Goal: Information Seeking & Learning: Learn about a topic

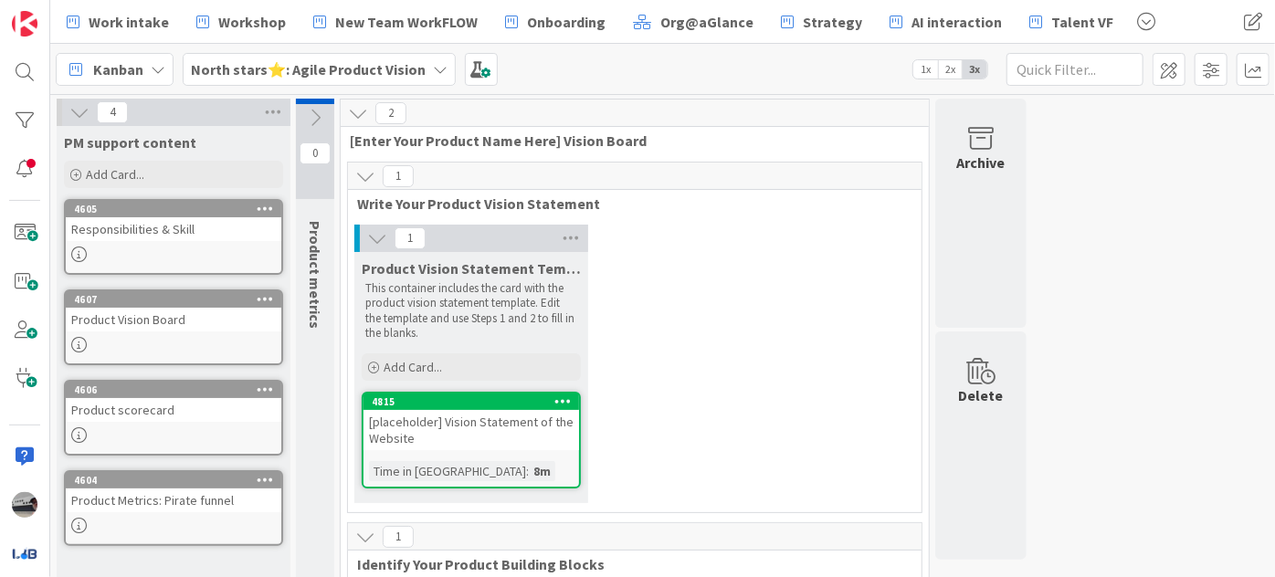
scroll to position [331, 0]
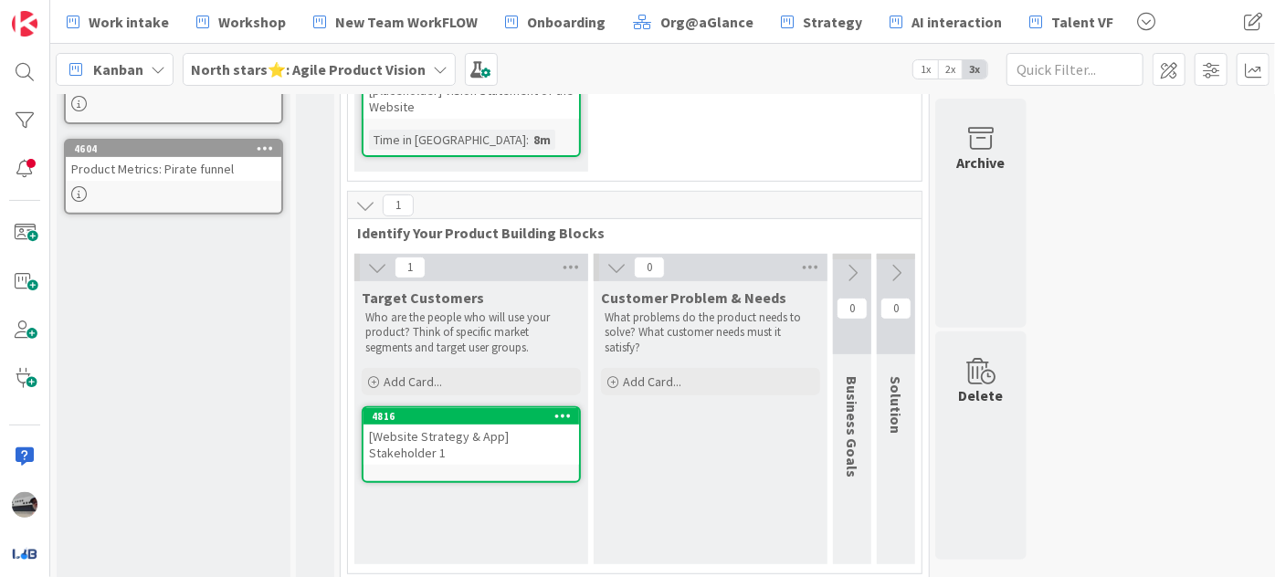
click at [291, 71] on b "North stars⭐: Agile Product Vision" at bounding box center [308, 69] width 235 height 18
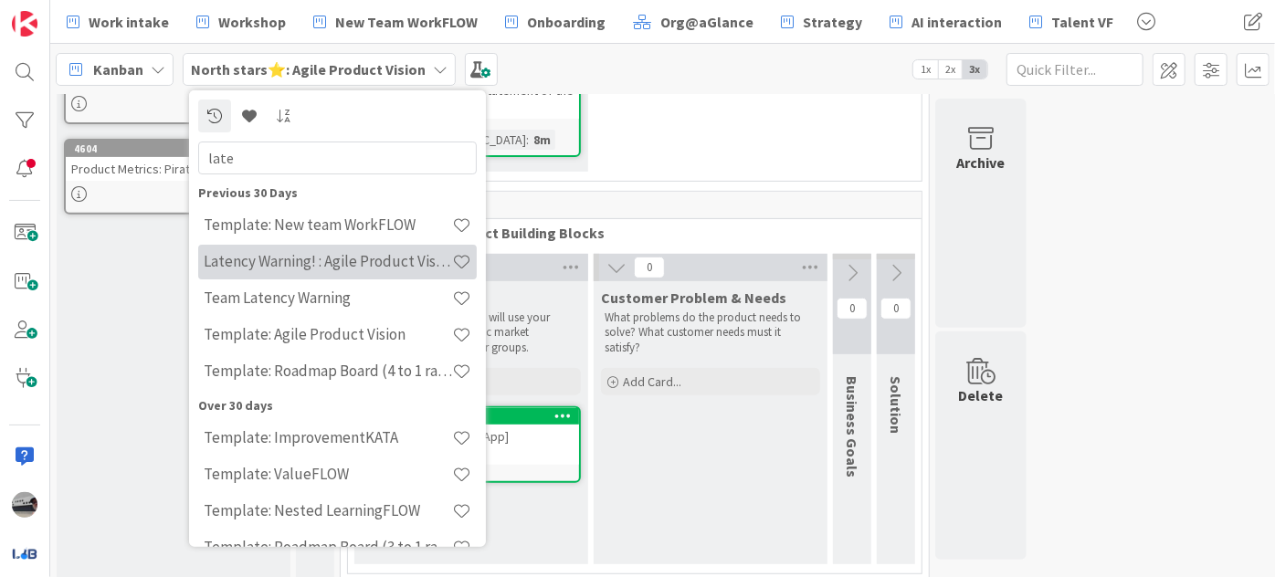
type input "late"
click at [366, 263] on h4 "Latency Warning! : Agile Product Vision" at bounding box center [328, 261] width 248 height 18
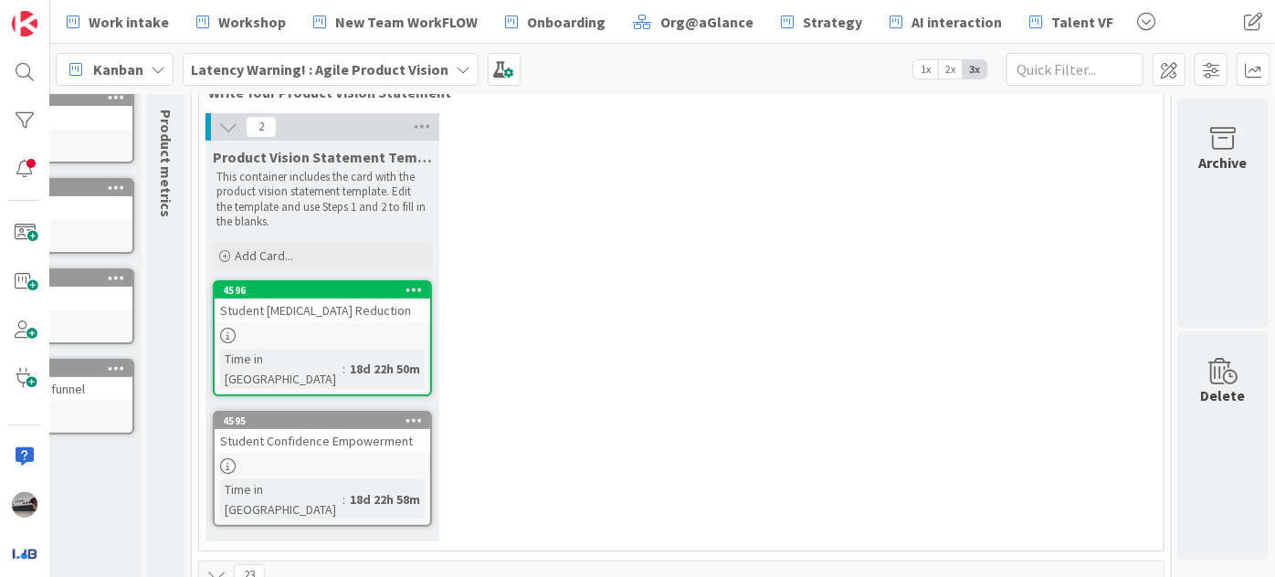
scroll to position [248, 160]
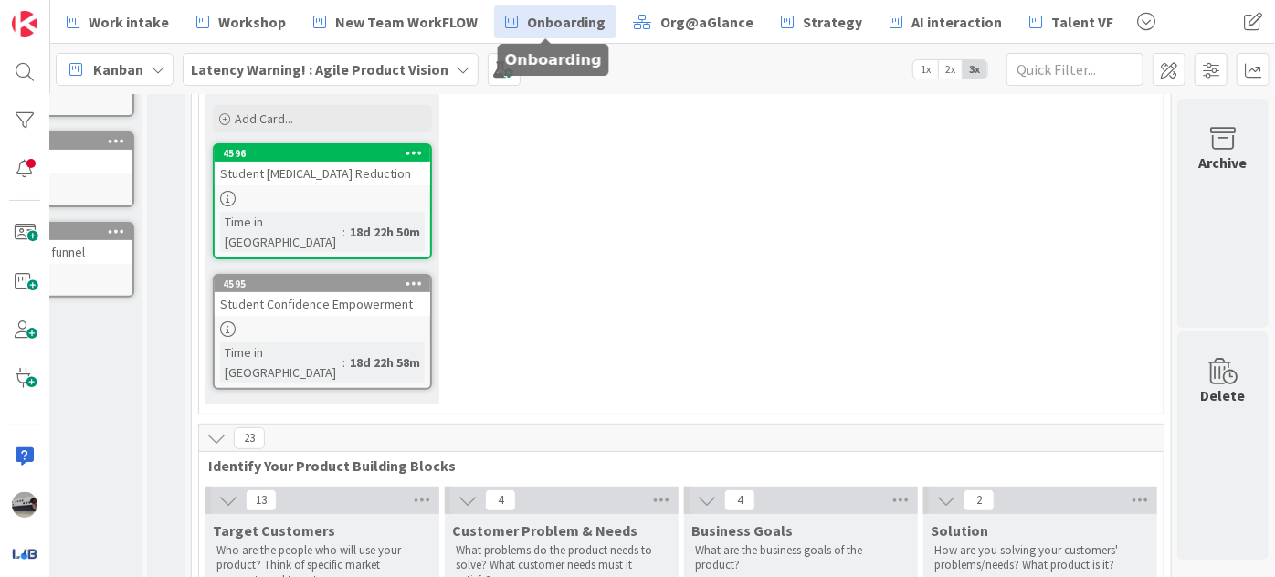
click at [544, 24] on span "Onboarding" at bounding box center [566, 22] width 79 height 22
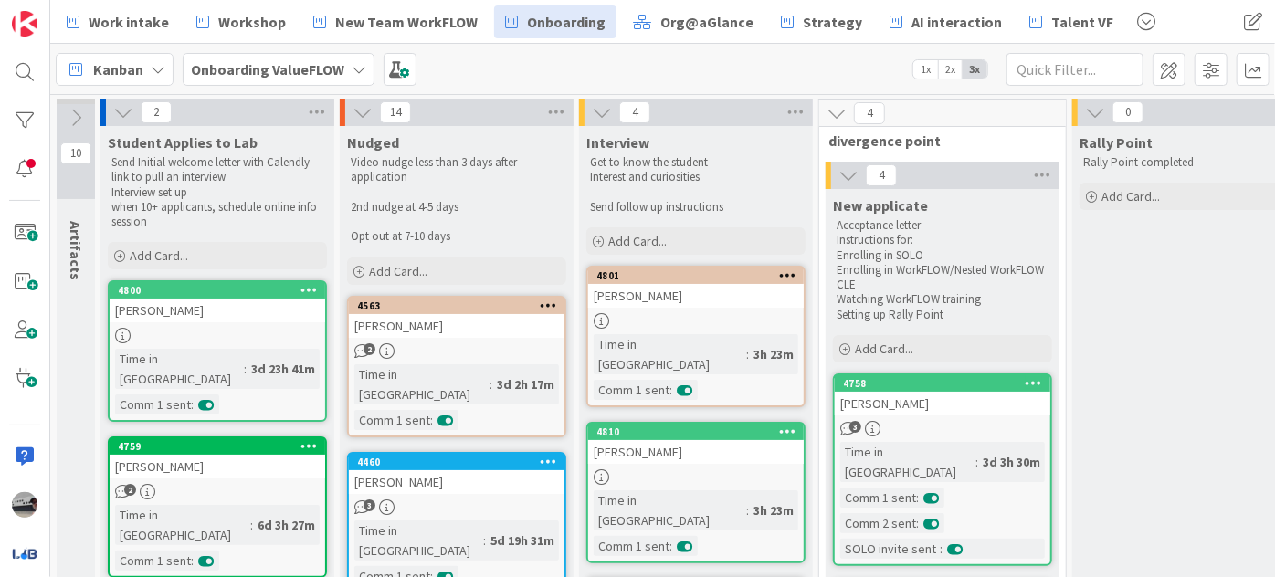
click at [926, 71] on span "1x" at bounding box center [925, 69] width 25 height 18
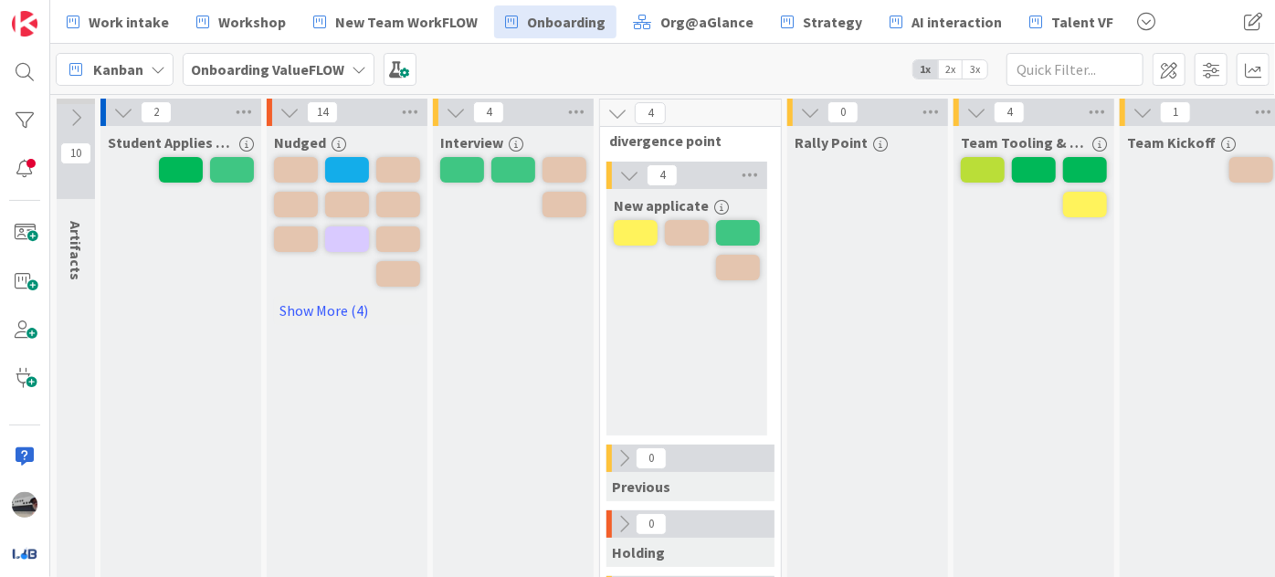
click at [248, 141] on icon "button" at bounding box center [246, 144] width 15 height 15
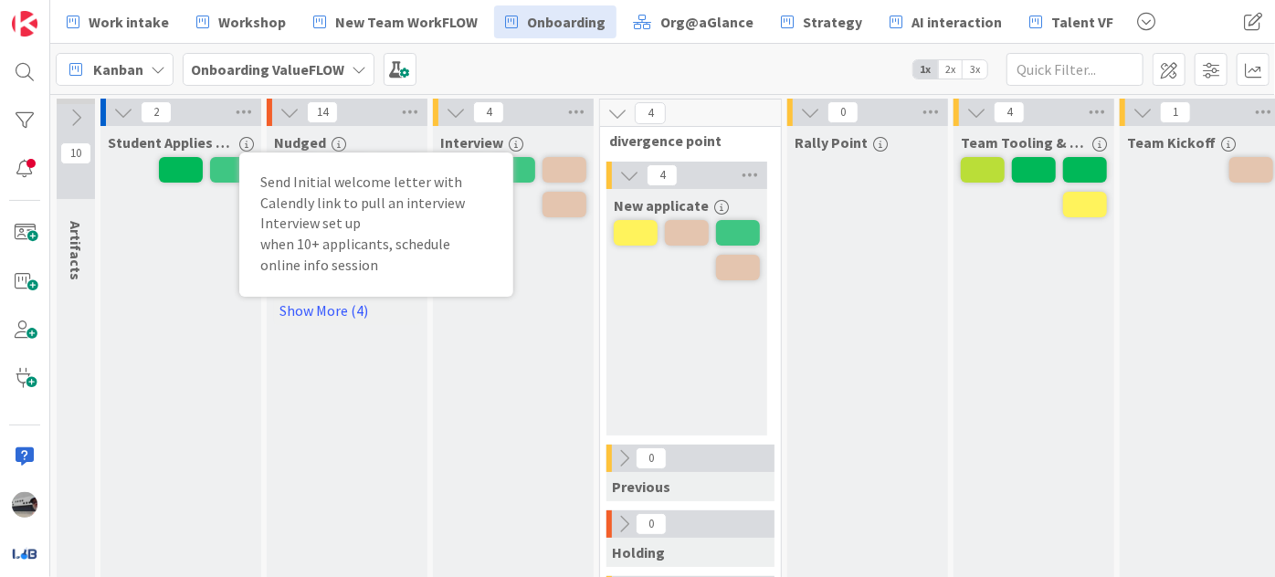
click at [296, 104] on icon at bounding box center [289, 112] width 20 height 20
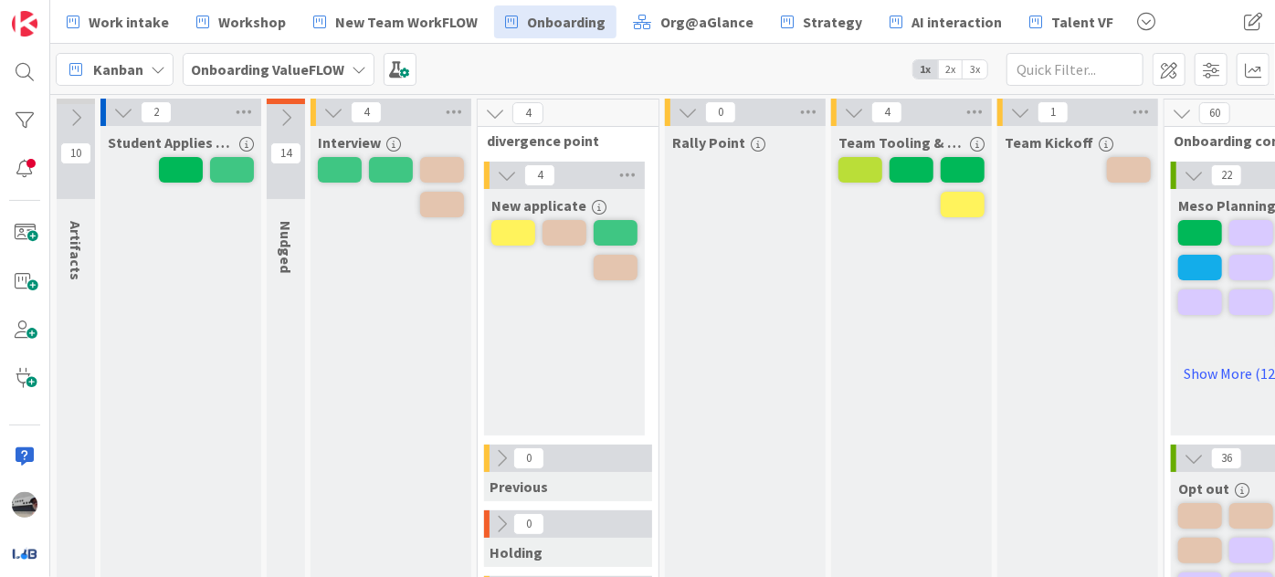
click at [395, 141] on icon "button" at bounding box center [393, 144] width 15 height 15
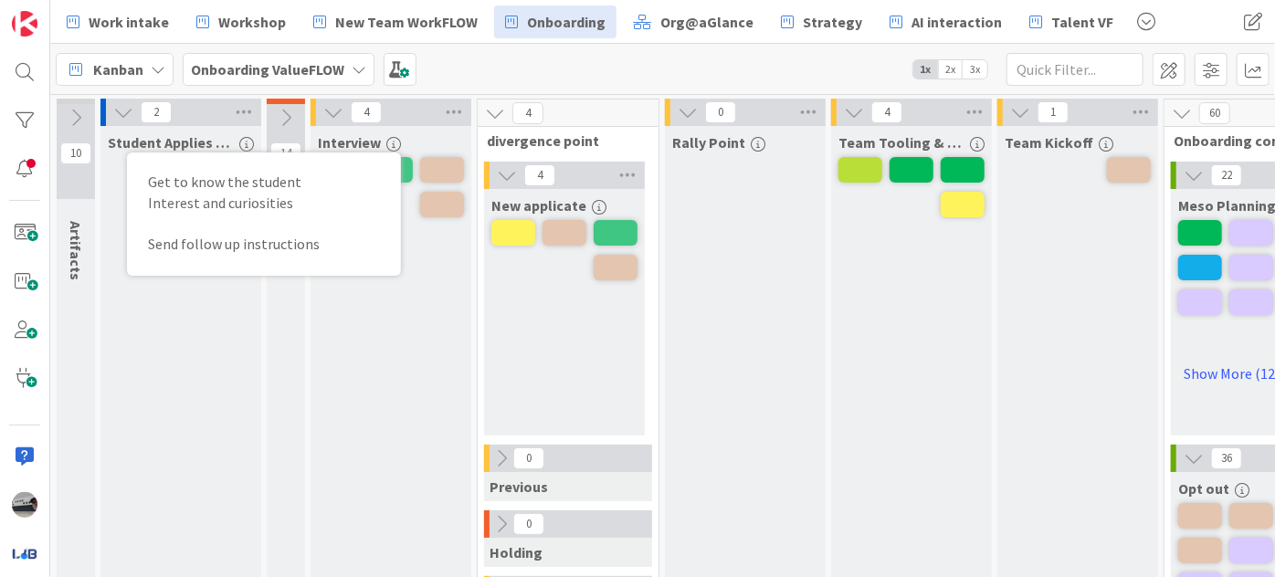
click at [386, 137] on icon "button" at bounding box center [393, 144] width 15 height 15
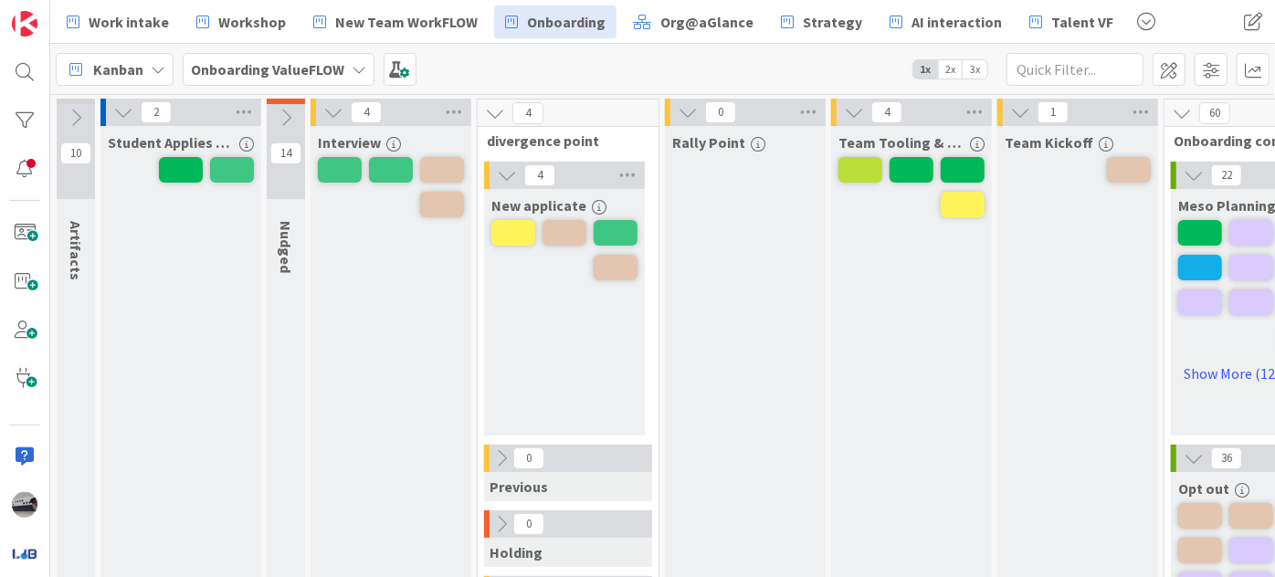
click at [597, 208] on icon "button" at bounding box center [599, 207] width 15 height 15
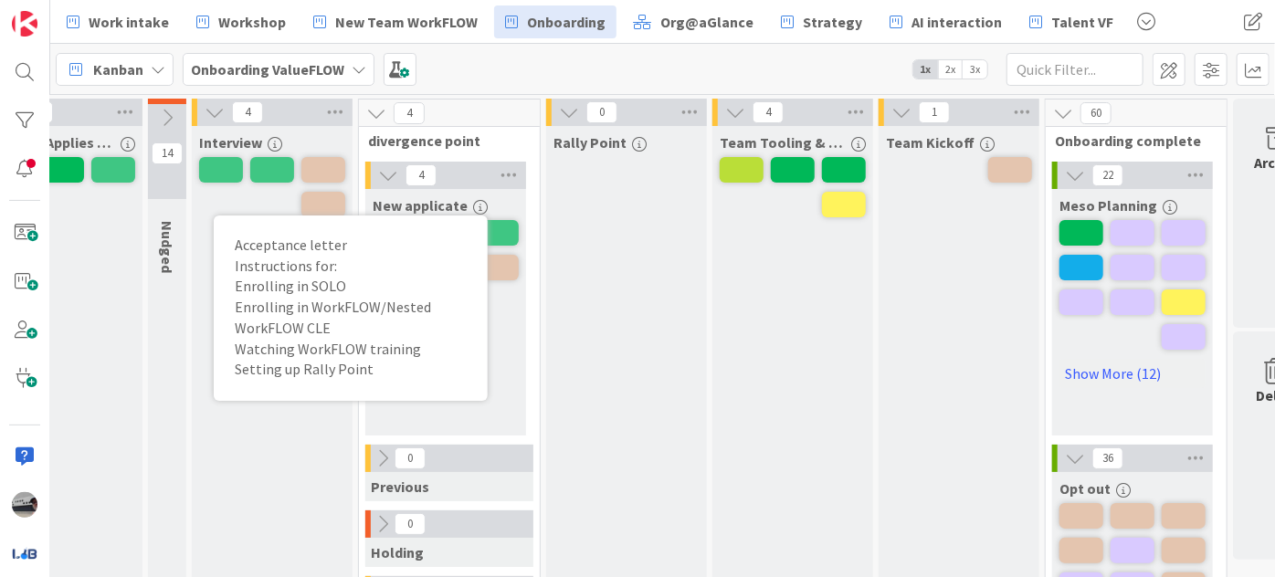
scroll to position [0, 186]
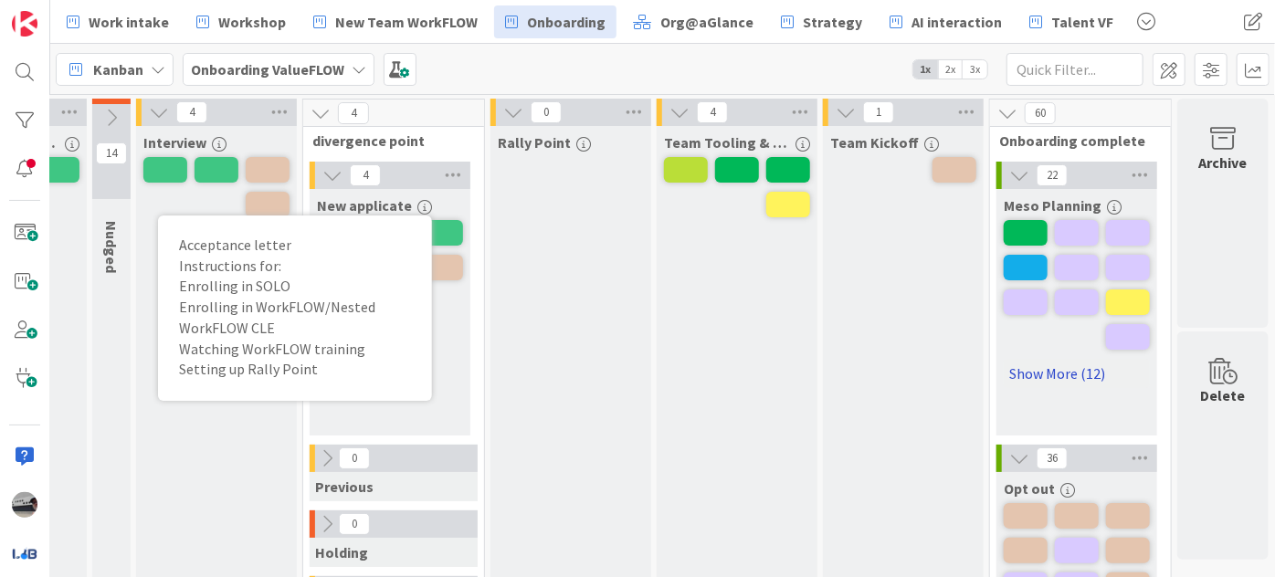
click at [1065, 372] on link "Show More (12)" at bounding box center [1076, 373] width 146 height 29
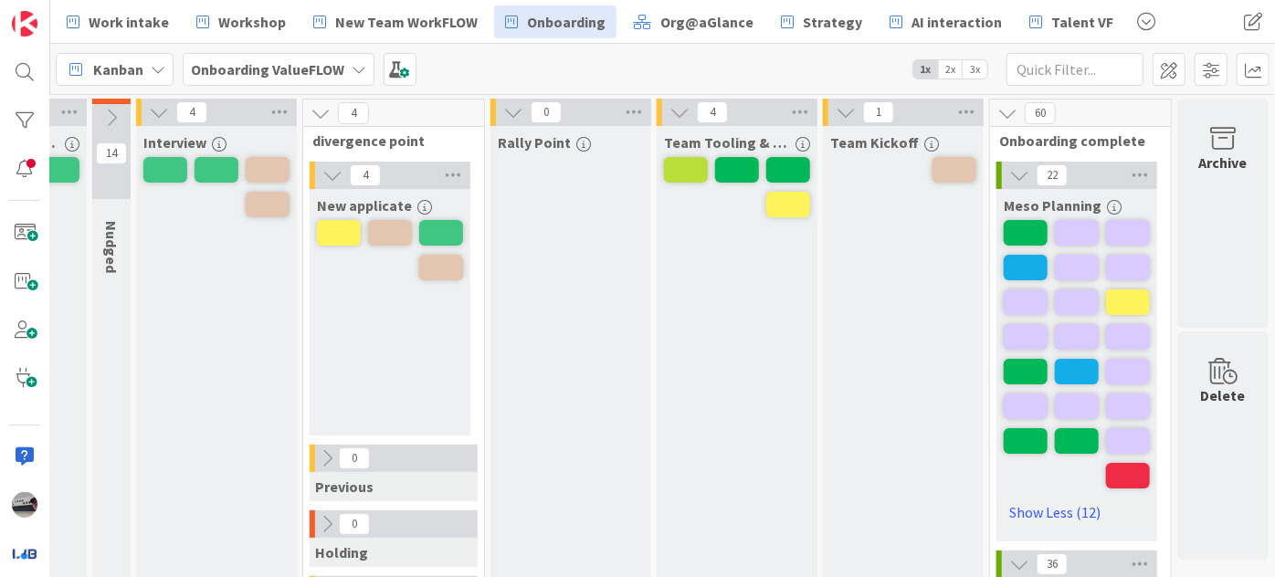
click at [840, 110] on icon at bounding box center [845, 112] width 20 height 20
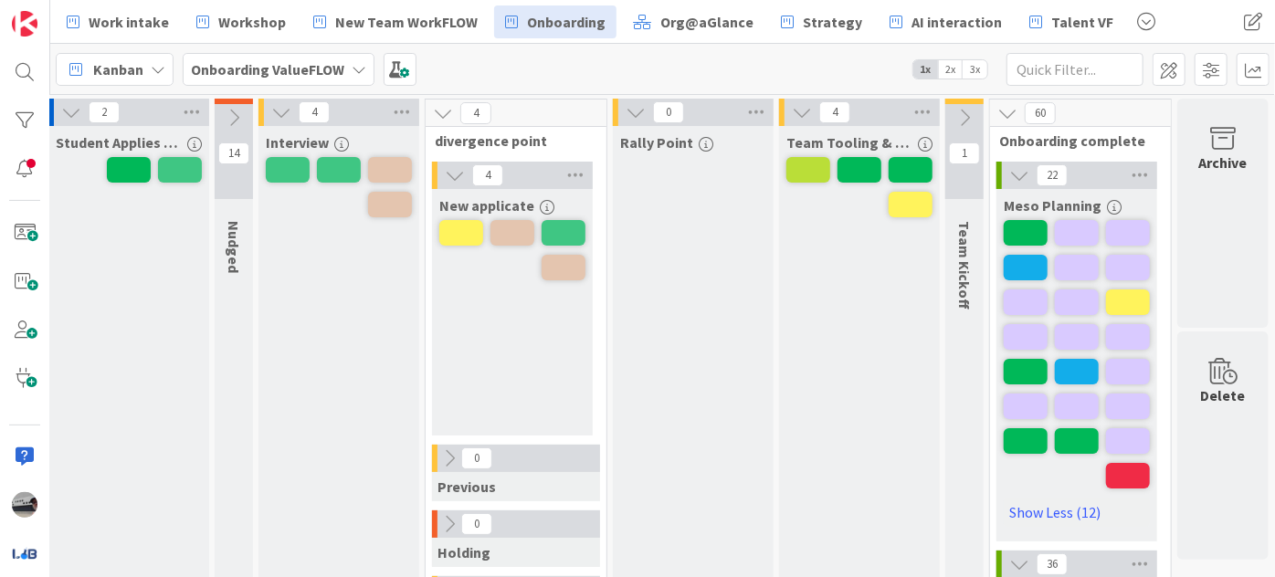
click at [792, 114] on icon at bounding box center [802, 112] width 20 height 20
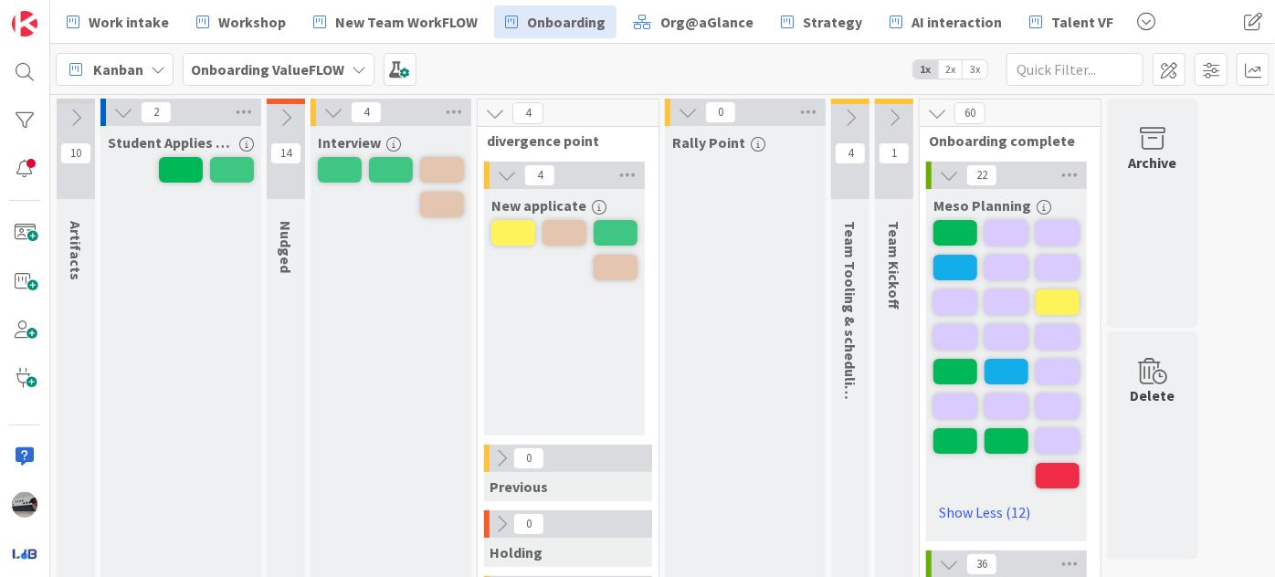
click at [703, 111] on div "0" at bounding box center [745, 112] width 161 height 27
click at [501, 113] on icon at bounding box center [495, 113] width 20 height 20
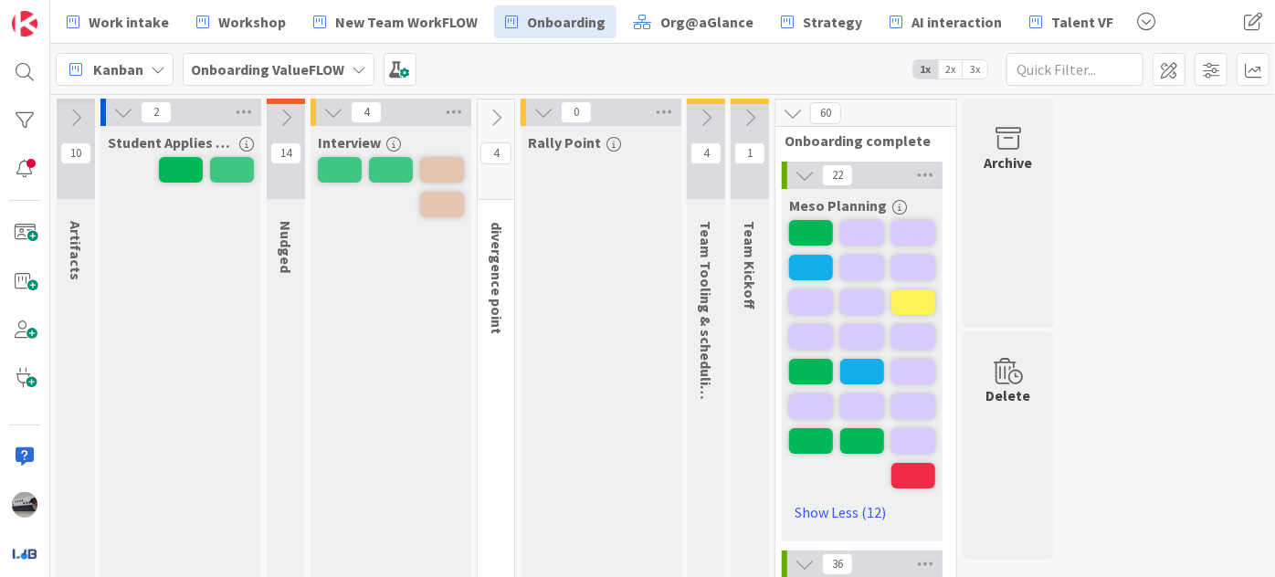
click at [334, 111] on icon at bounding box center [333, 112] width 20 height 20
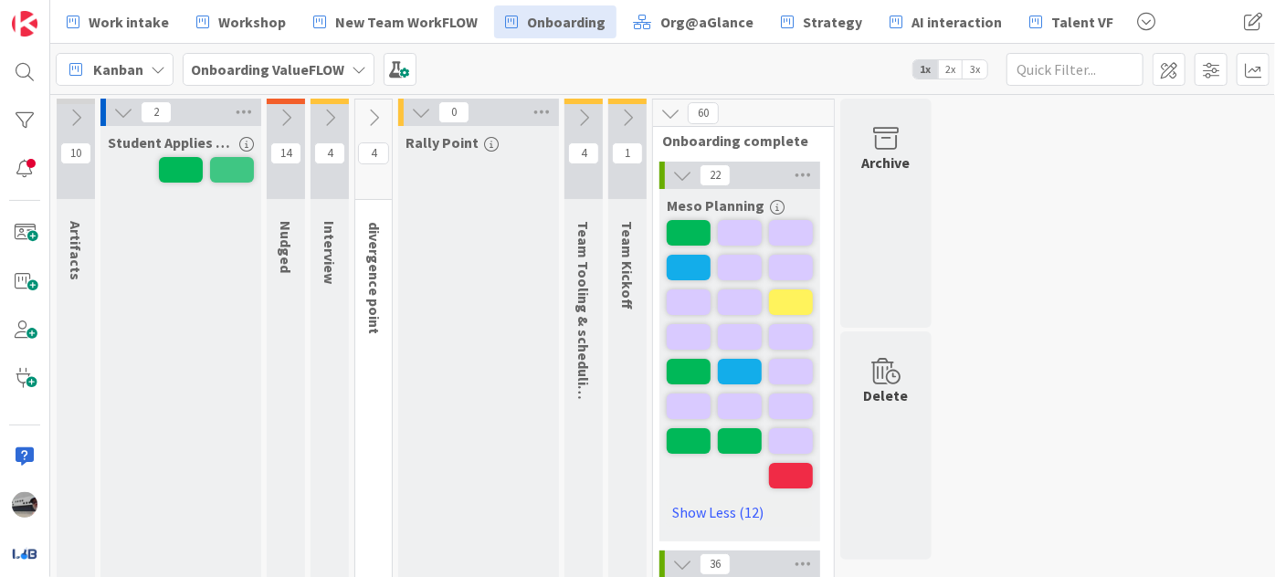
click at [125, 110] on icon at bounding box center [123, 112] width 20 height 20
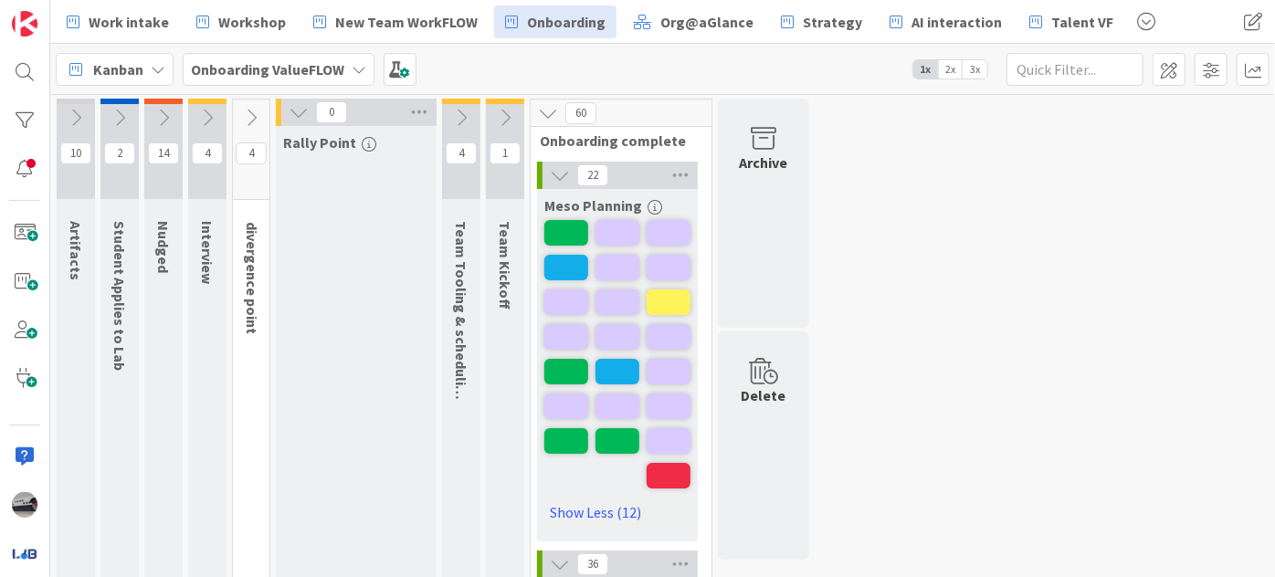
click at [545, 105] on icon at bounding box center [548, 113] width 20 height 20
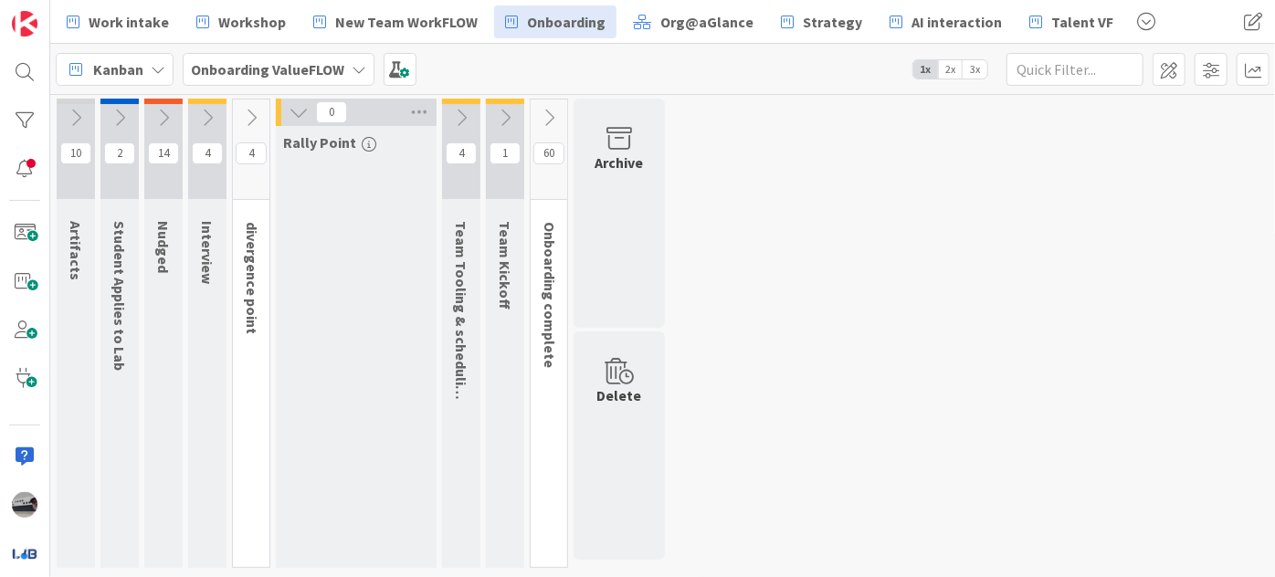
click at [79, 111] on icon at bounding box center [76, 118] width 20 height 20
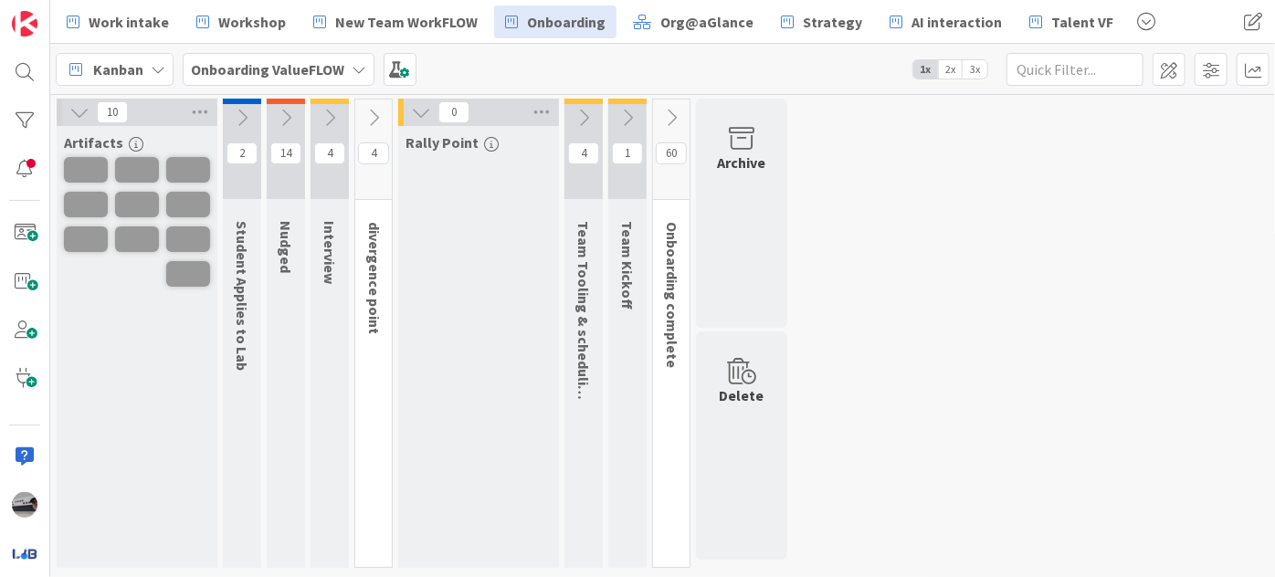
click at [77, 111] on icon at bounding box center [79, 112] width 20 height 20
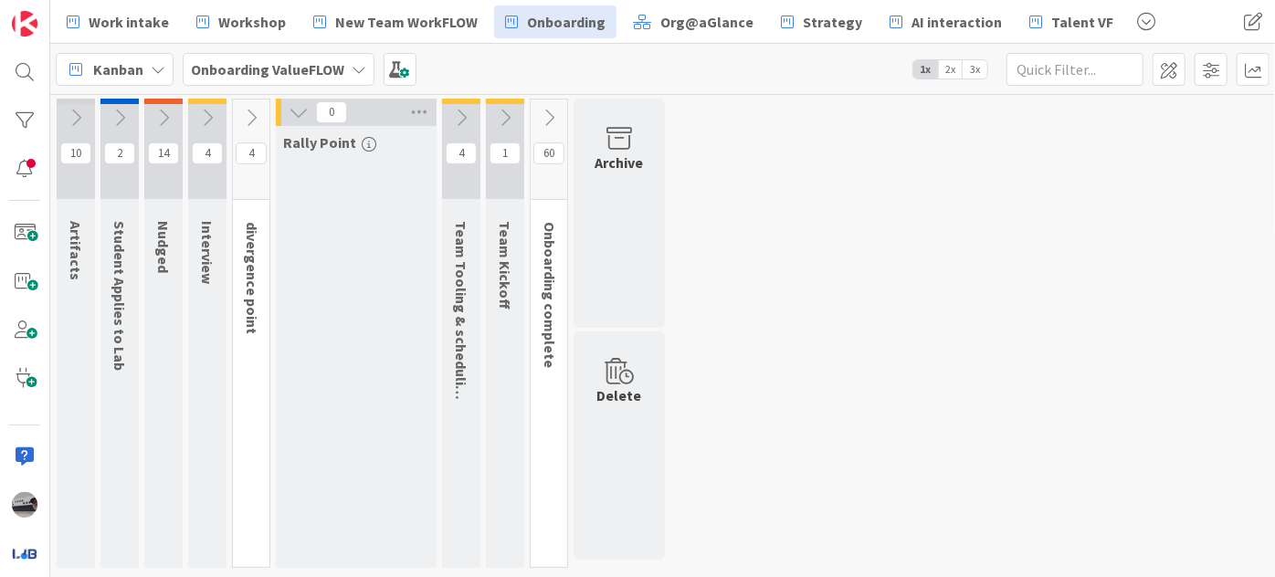
click at [299, 111] on icon at bounding box center [299, 112] width 20 height 20
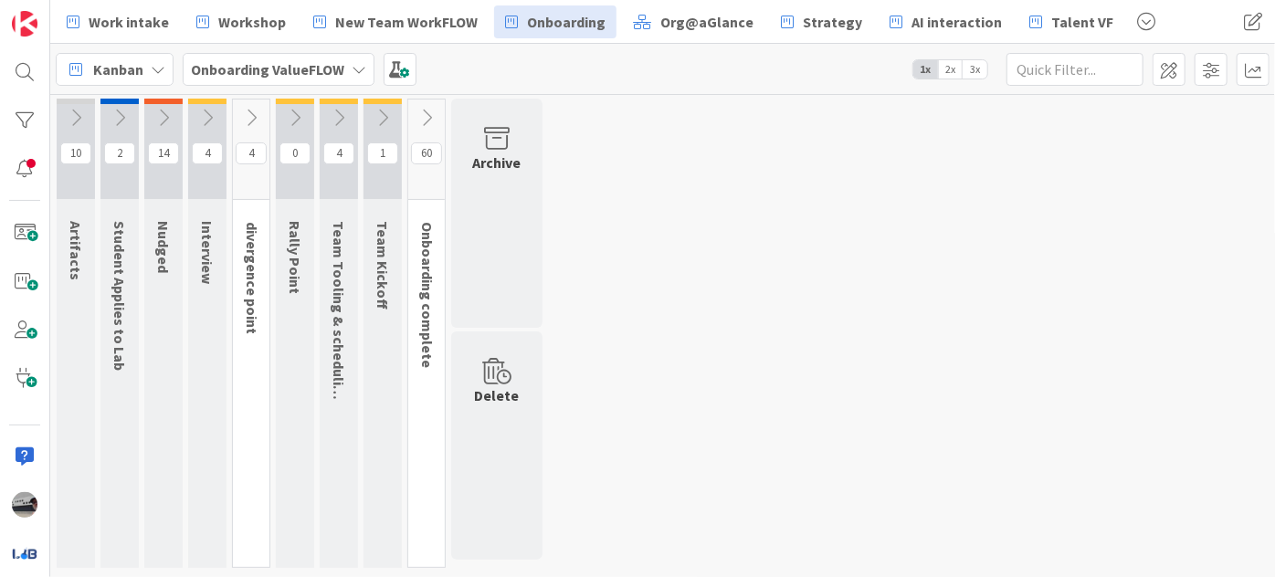
click at [421, 112] on icon at bounding box center [426, 118] width 20 height 20
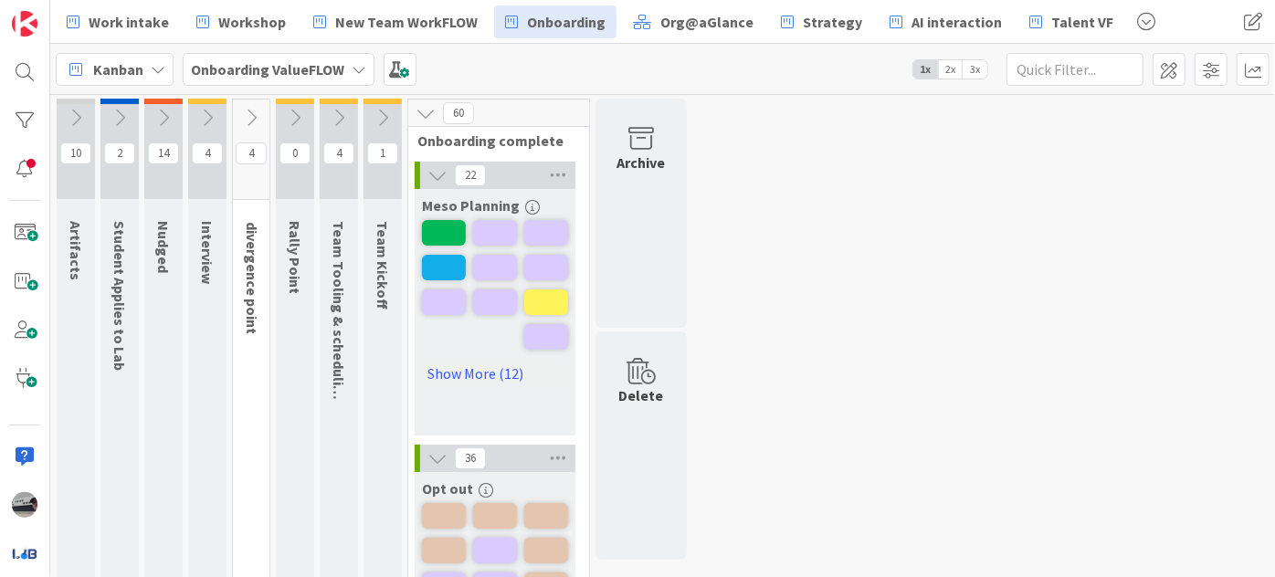
click at [435, 173] on icon at bounding box center [437, 175] width 20 height 20
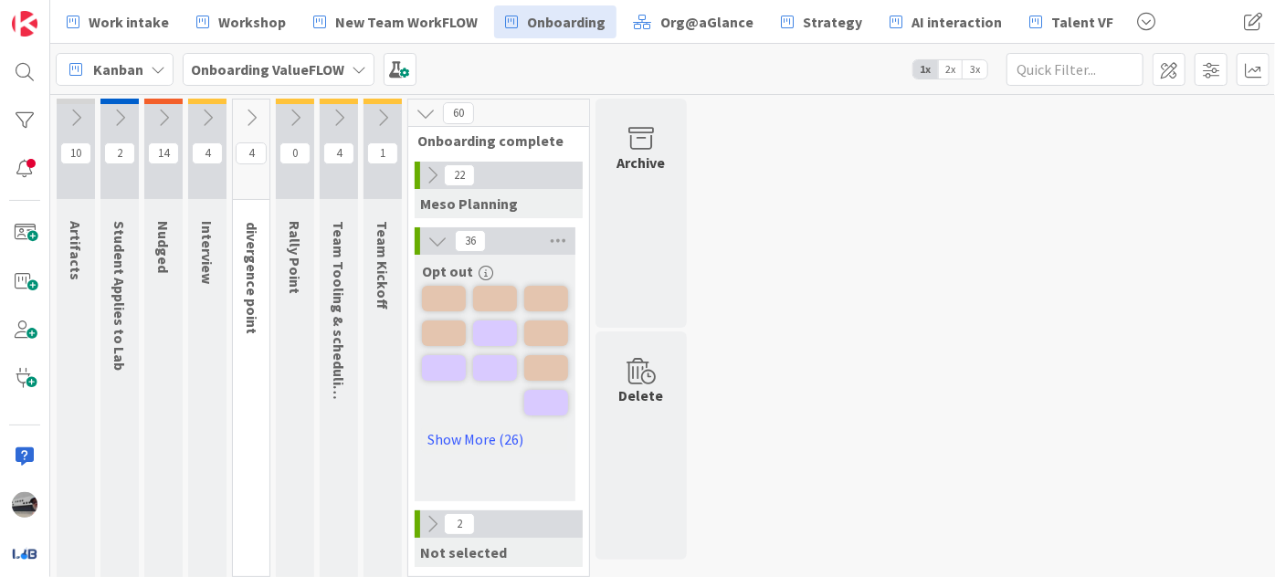
click at [971, 71] on span "3x" at bounding box center [974, 69] width 25 height 18
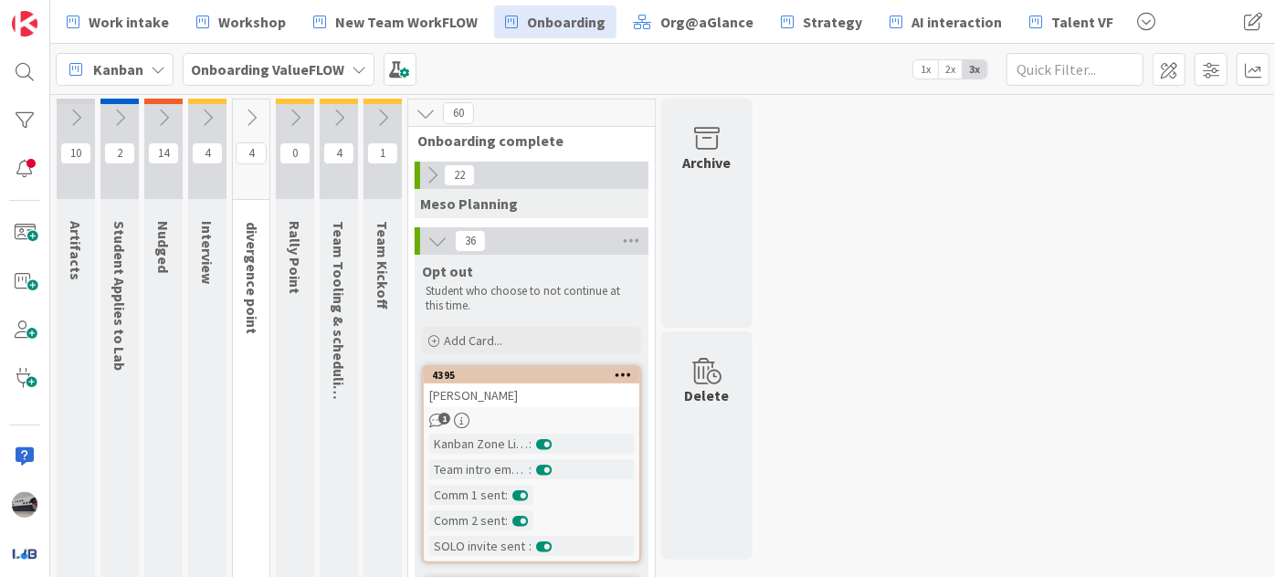
click at [383, 119] on icon at bounding box center [382, 118] width 20 height 20
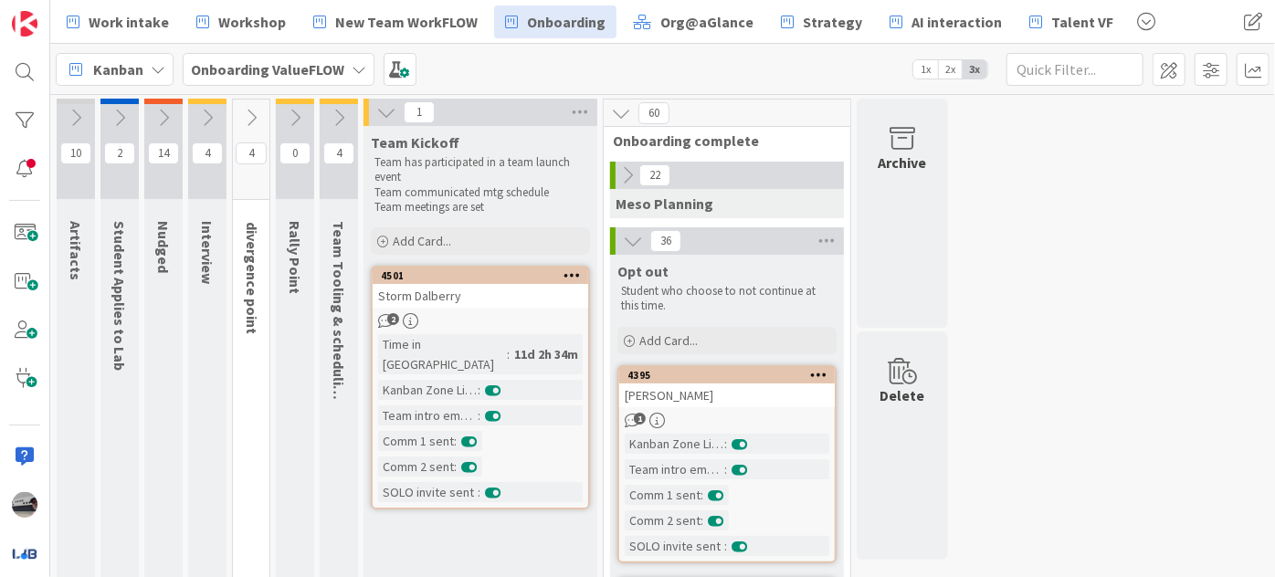
click at [334, 105] on button at bounding box center [339, 117] width 38 height 27
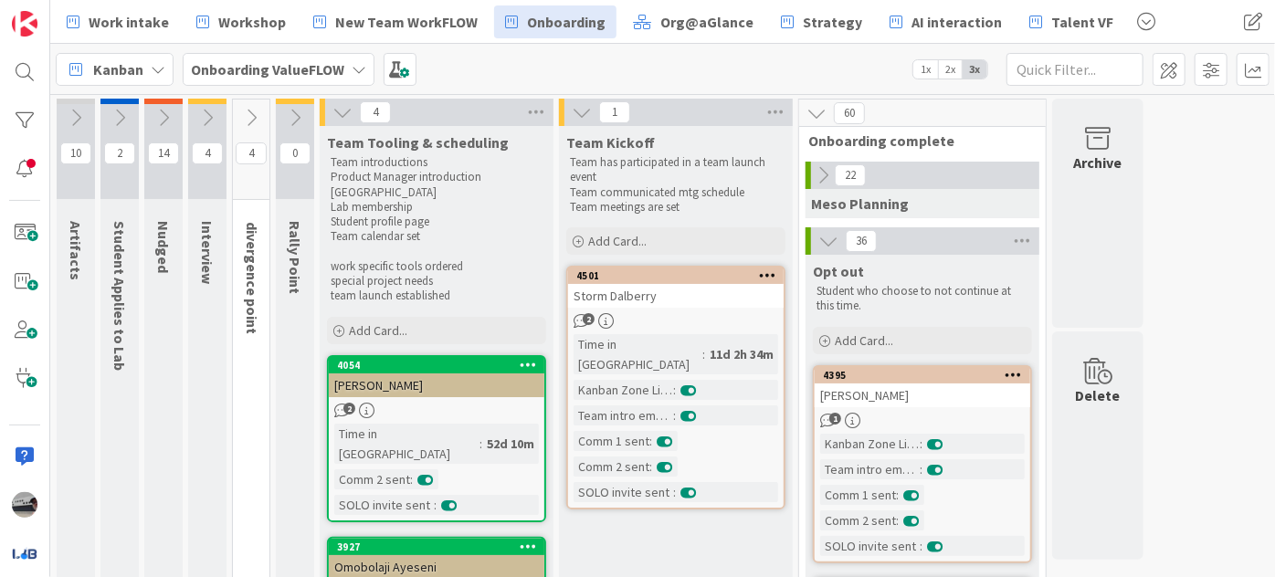
click at [280, 110] on button at bounding box center [295, 117] width 38 height 27
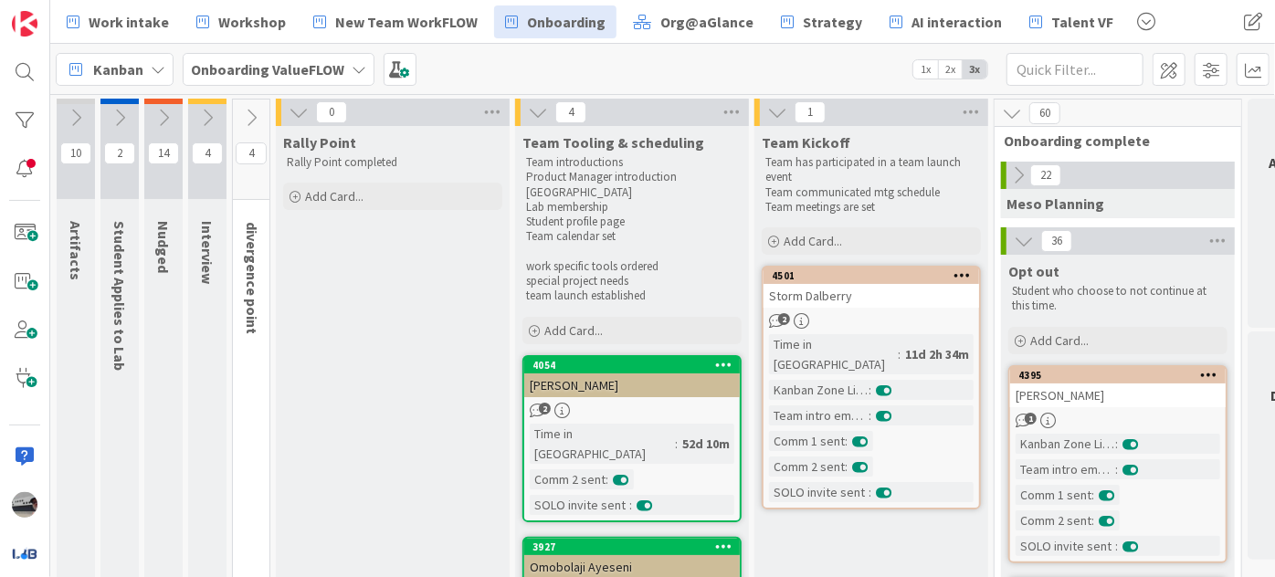
click at [254, 110] on icon at bounding box center [251, 118] width 20 height 20
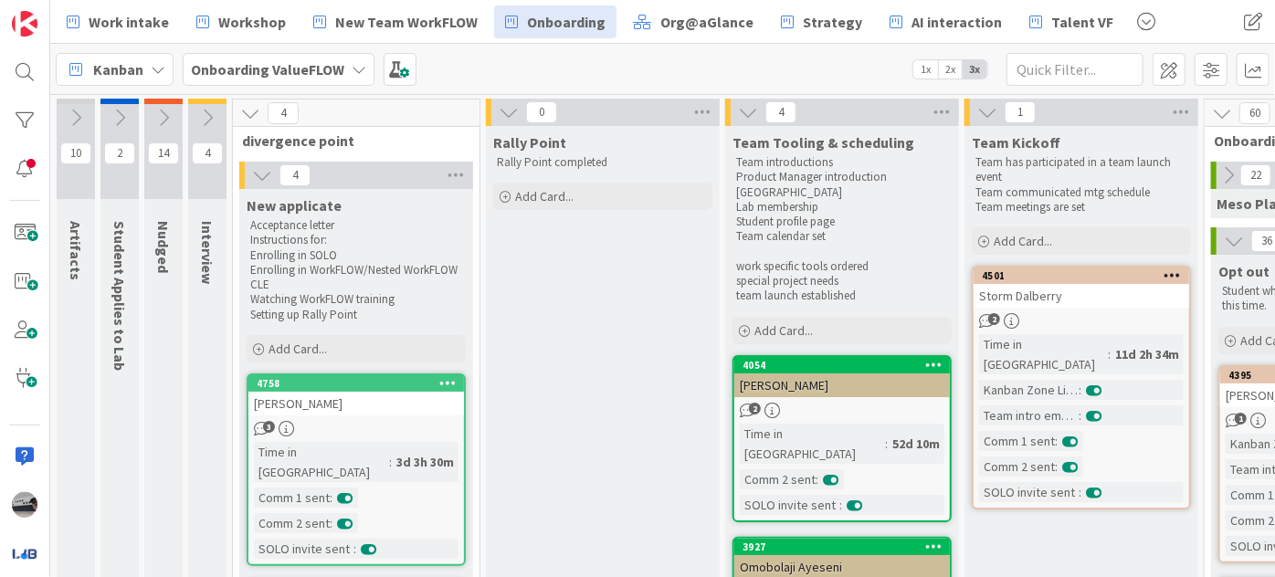
click at [202, 110] on icon at bounding box center [207, 118] width 20 height 20
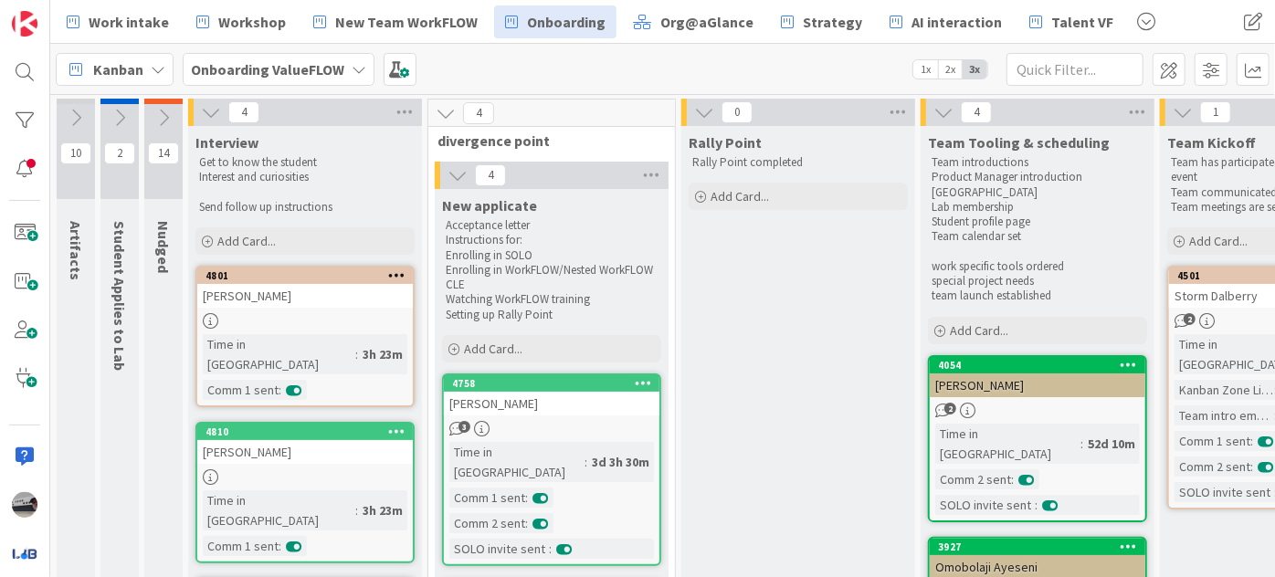
click at [158, 110] on icon at bounding box center [163, 118] width 20 height 20
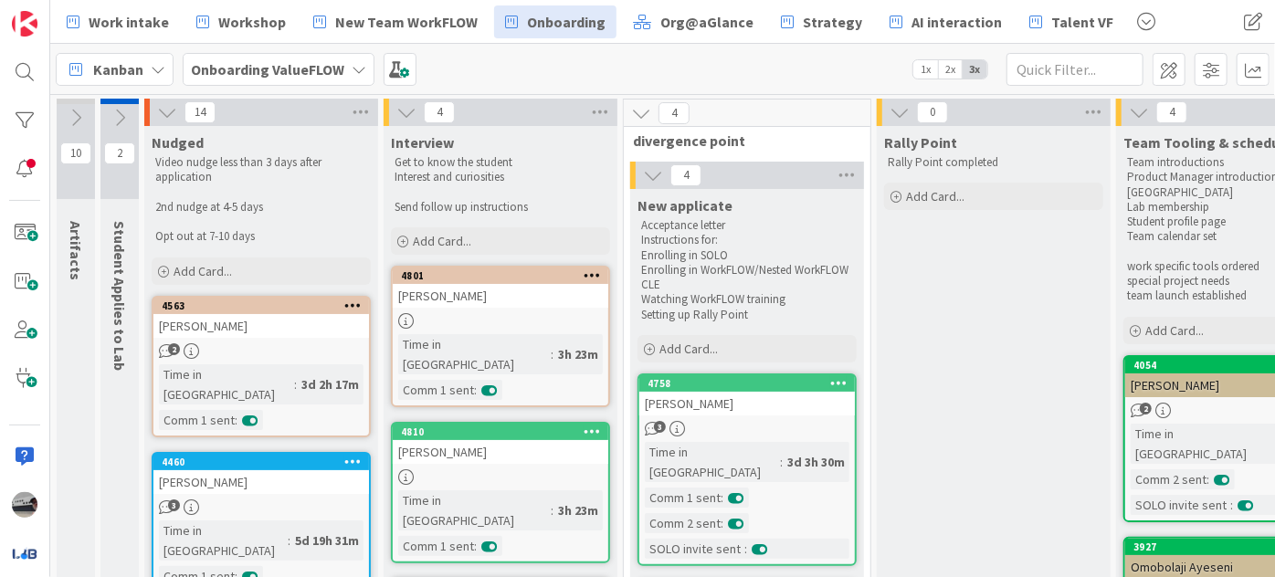
click at [111, 100] on div at bounding box center [119, 101] width 38 height 5
click at [118, 109] on icon at bounding box center [120, 118] width 20 height 20
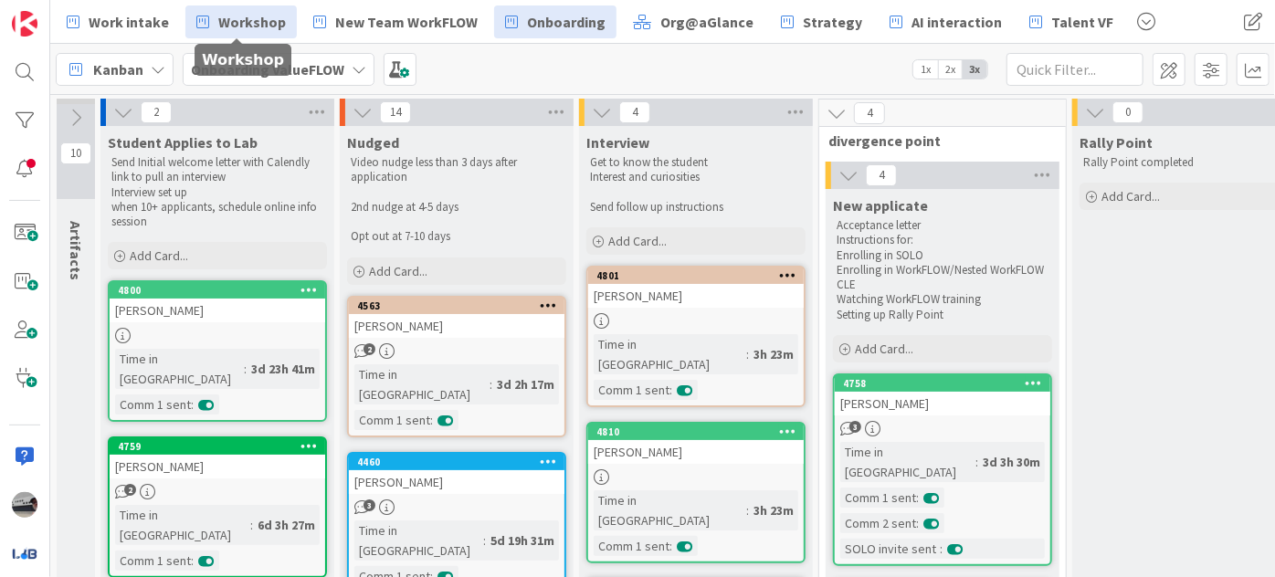
click at [231, 11] on span "Workshop" at bounding box center [252, 22] width 68 height 22
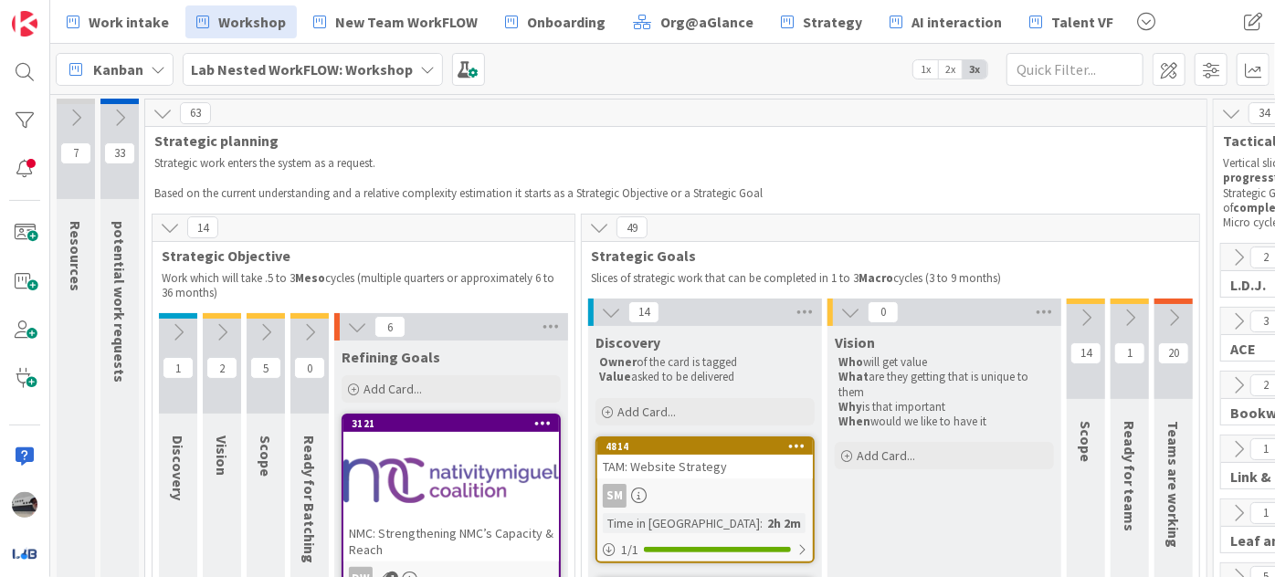
click at [345, 82] on div "Lab Nested WorkFLOW: Workshop" at bounding box center [313, 69] width 260 height 33
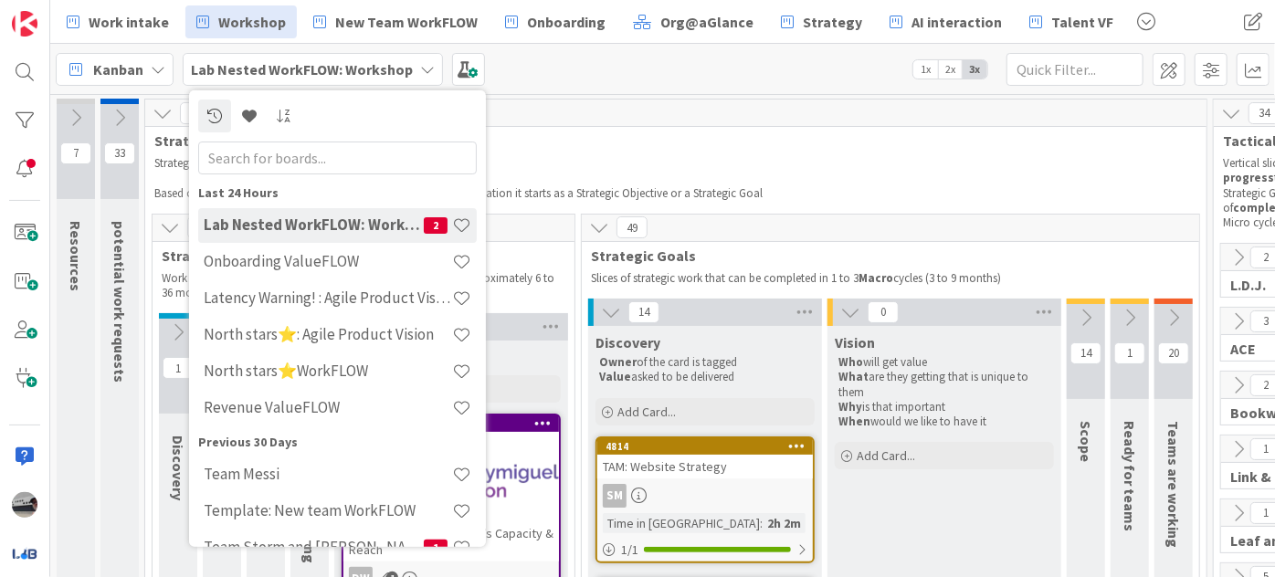
click at [349, 65] on b "Lab Nested WorkFLOW: Workshop" at bounding box center [302, 69] width 222 height 18
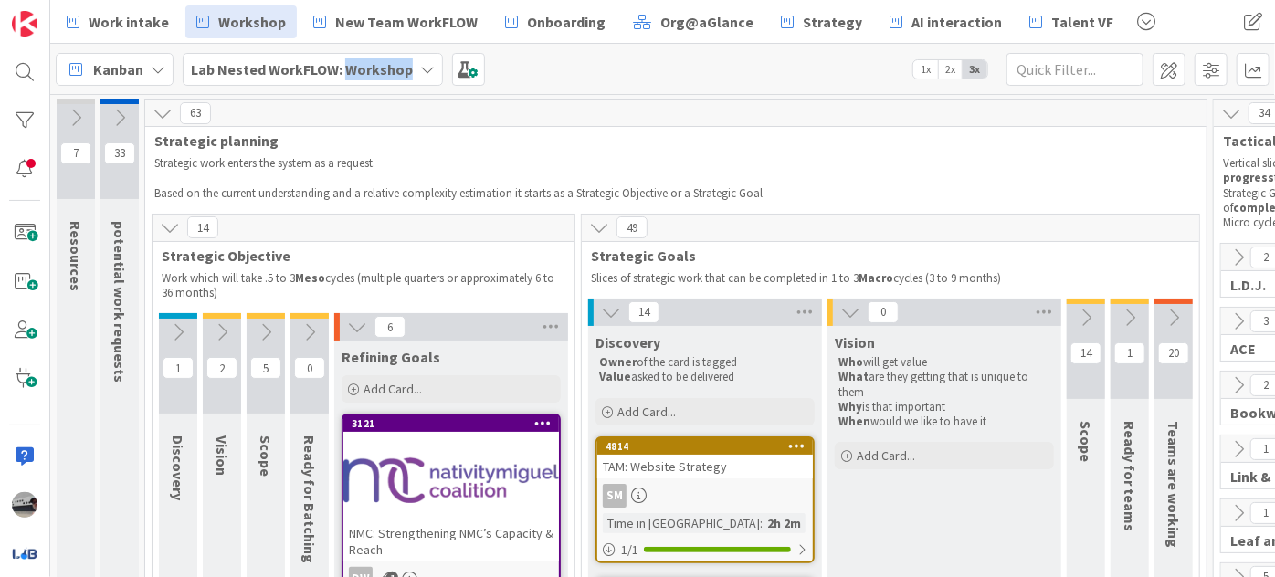
click at [348, 65] on b "Lab Nested WorkFLOW: Workshop" at bounding box center [302, 69] width 222 height 18
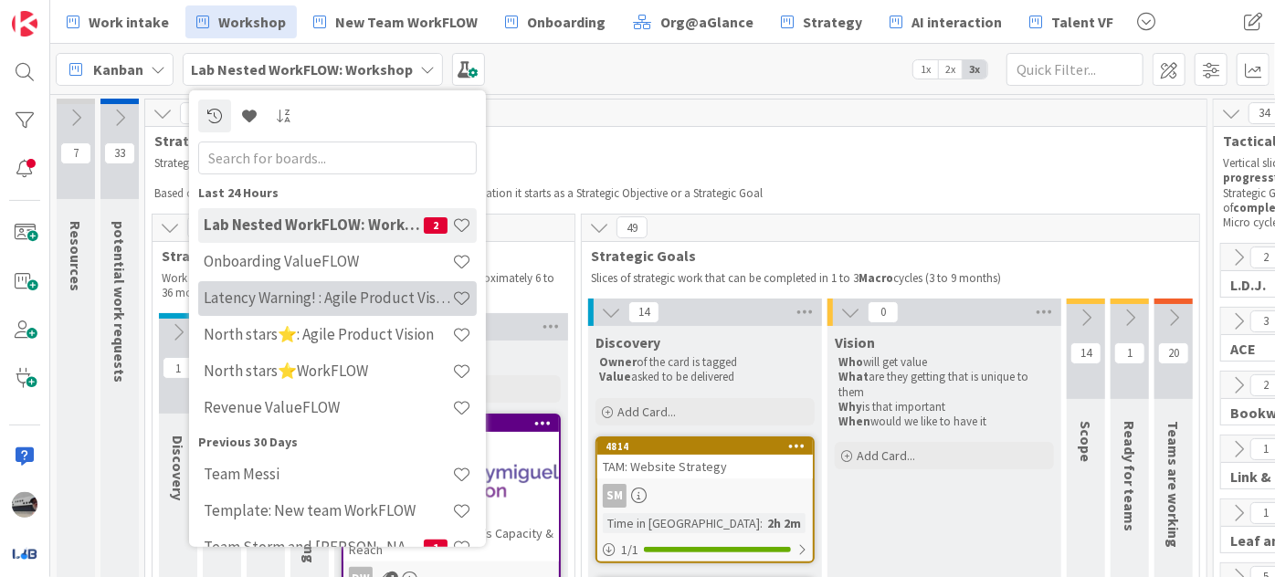
click at [366, 291] on h4 "Latency Warning! : Agile Product Vision" at bounding box center [328, 298] width 248 height 18
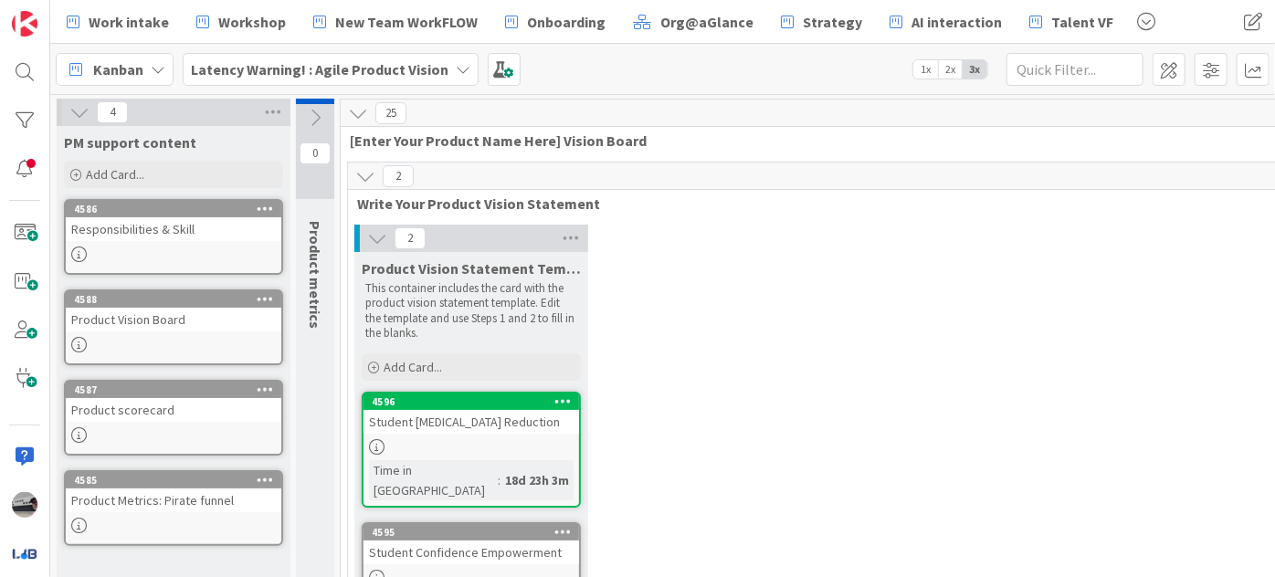
click at [379, 69] on b "Latency Warning! : Agile Product Vision" at bounding box center [319, 69] width 257 height 18
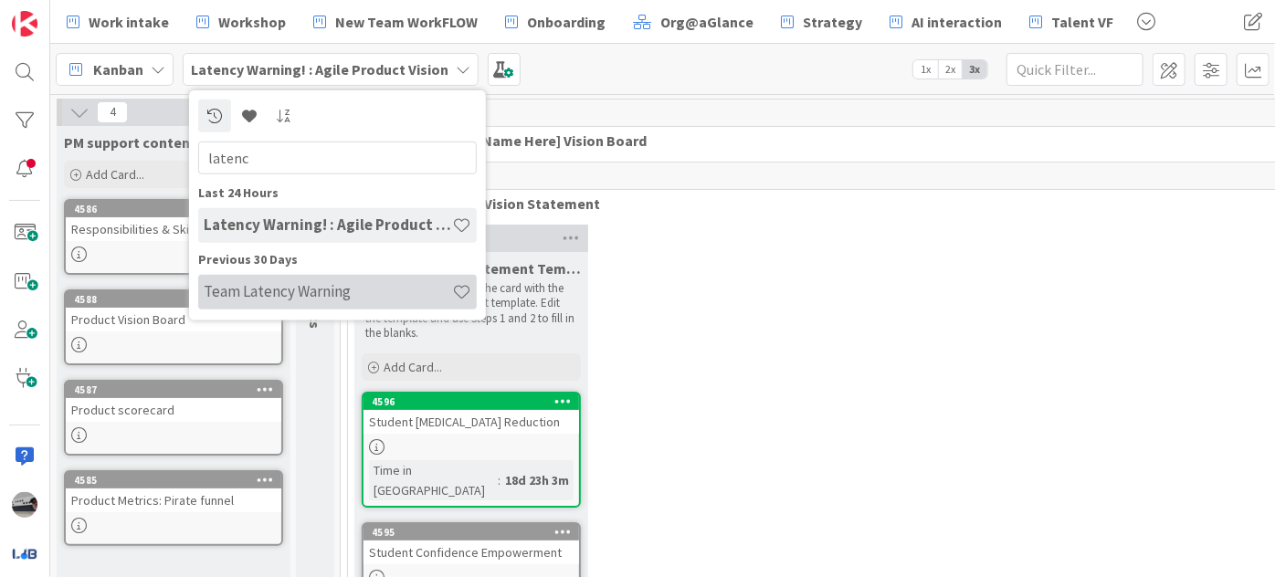
type input "latenc"
click at [327, 284] on h4 "Team Latency Warning" at bounding box center [328, 291] width 248 height 18
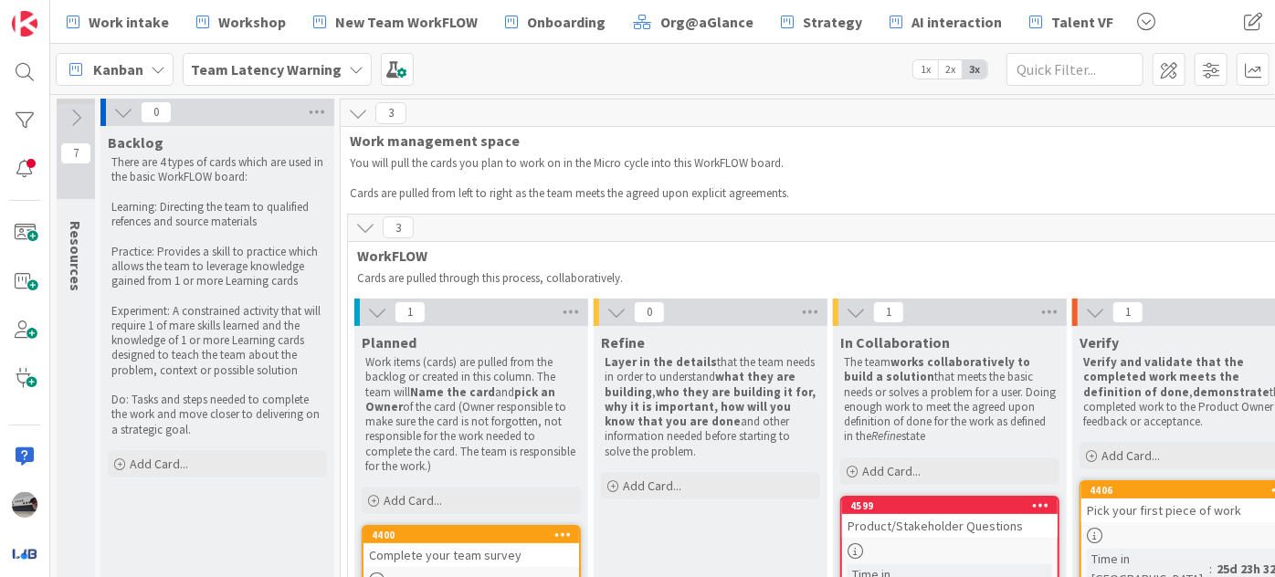
click at [71, 116] on icon at bounding box center [76, 118] width 20 height 20
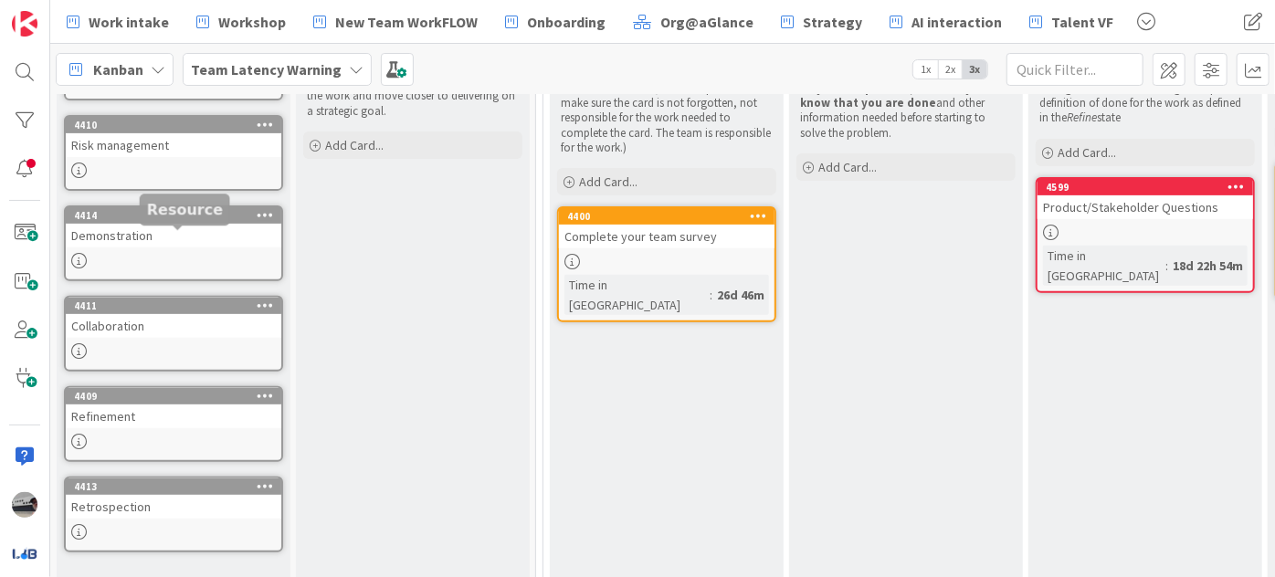
scroll to position [331, 0]
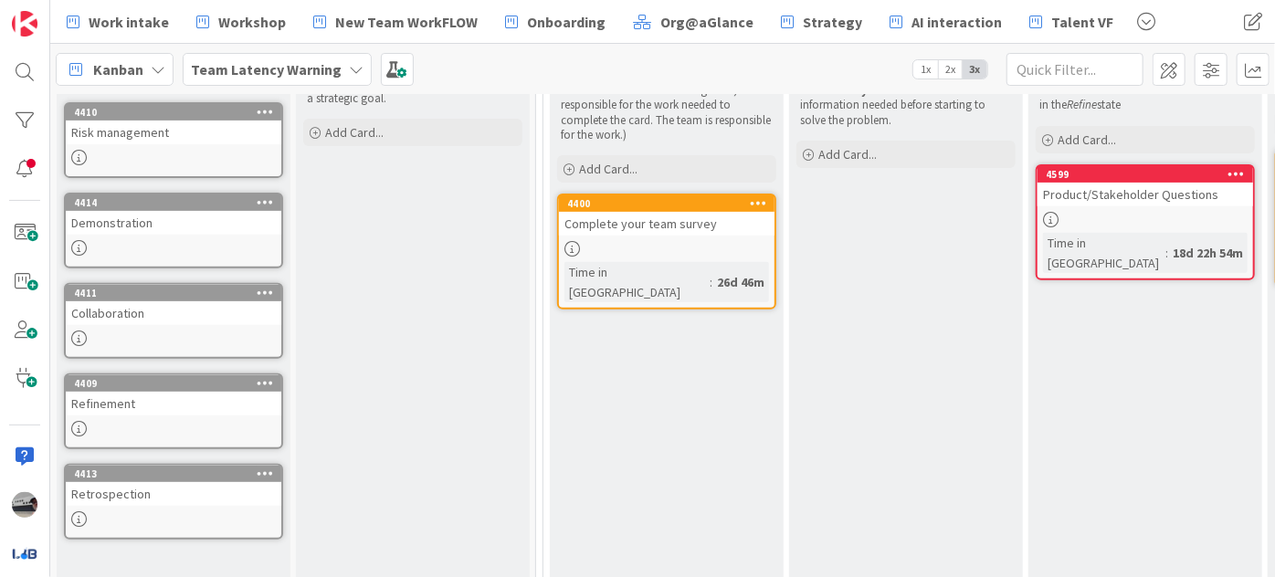
click at [145, 218] on div "Demonstration" at bounding box center [173, 223] width 215 height 24
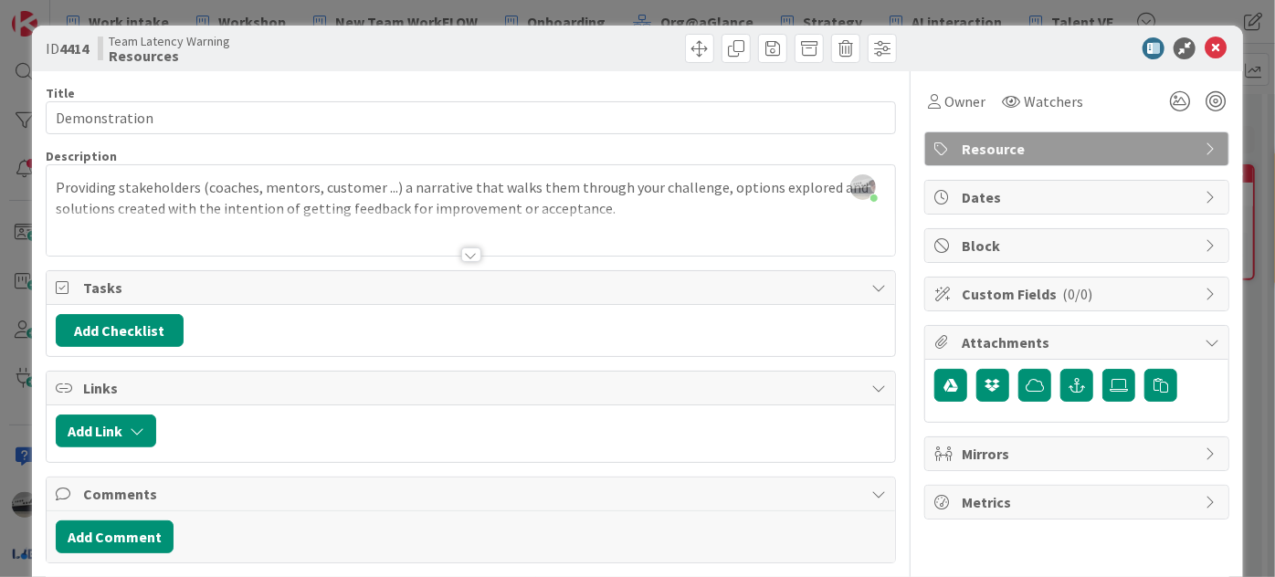
click at [465, 257] on div at bounding box center [471, 254] width 20 height 15
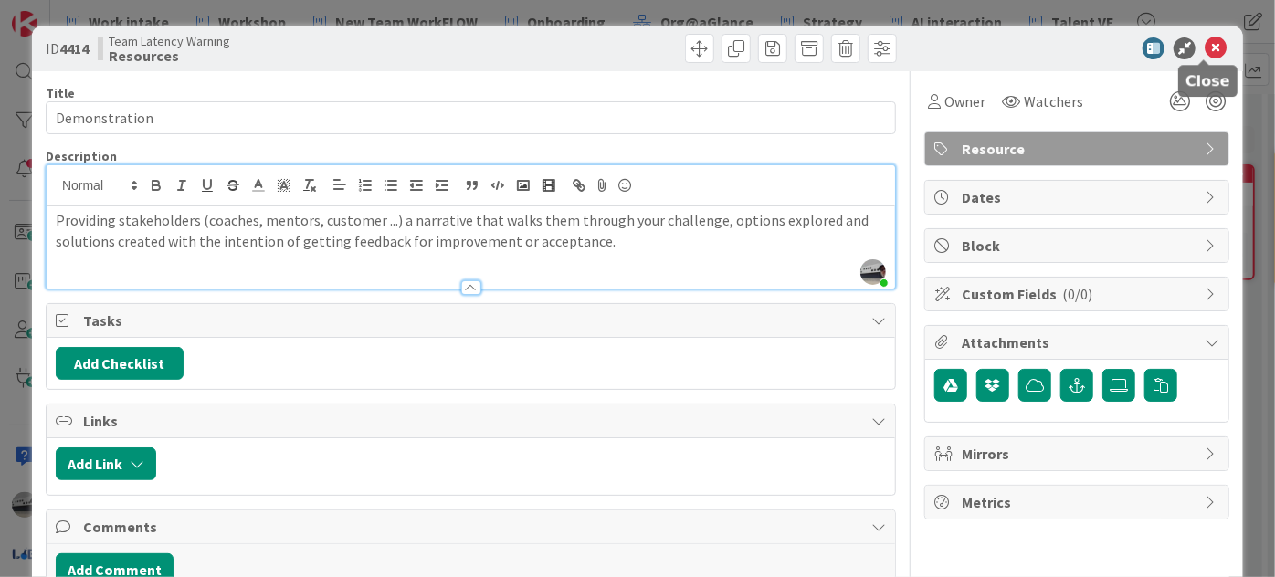
click at [1206, 46] on icon at bounding box center [1215, 48] width 22 height 22
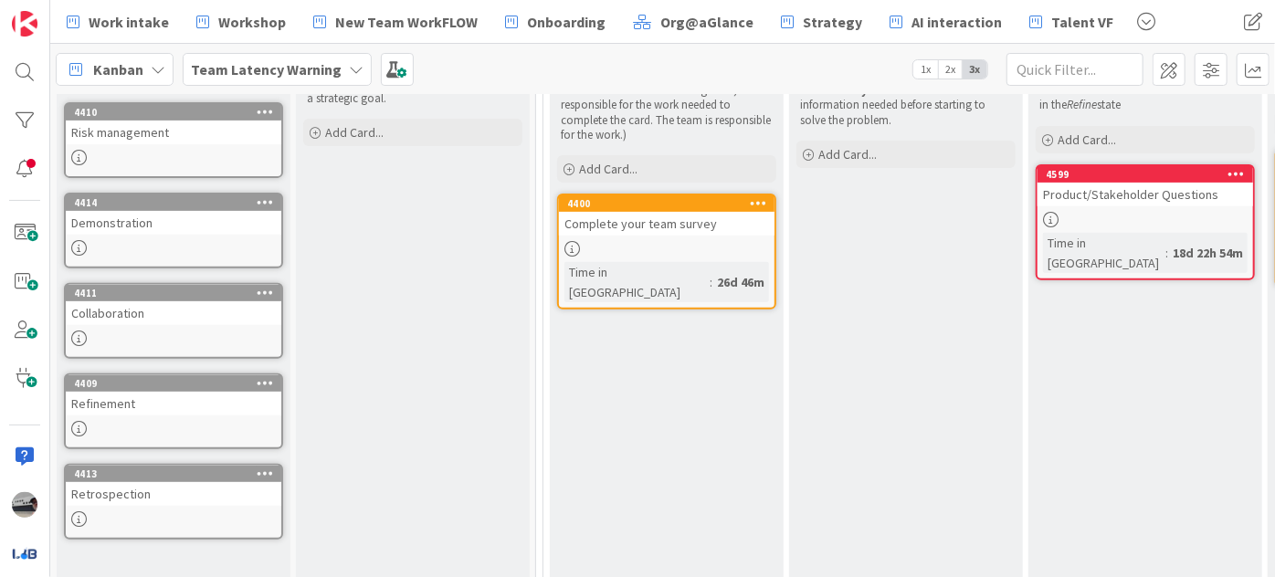
click at [349, 67] on icon at bounding box center [356, 69] width 15 height 15
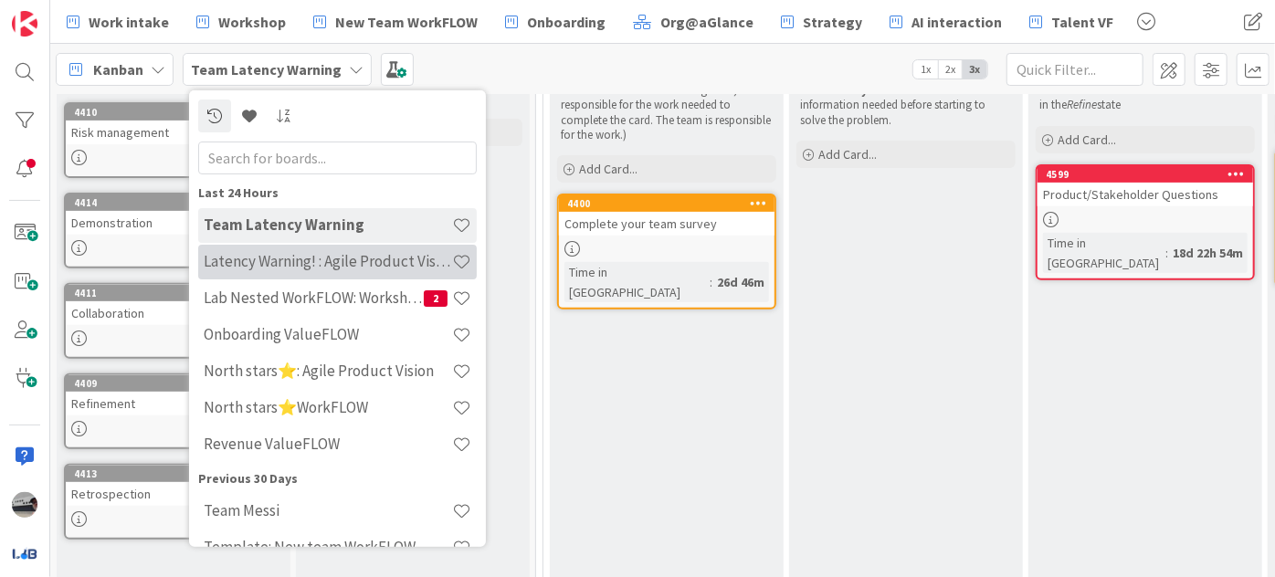
click at [347, 267] on h4 "Latency Warning! : Agile Product Vision" at bounding box center [328, 261] width 248 height 18
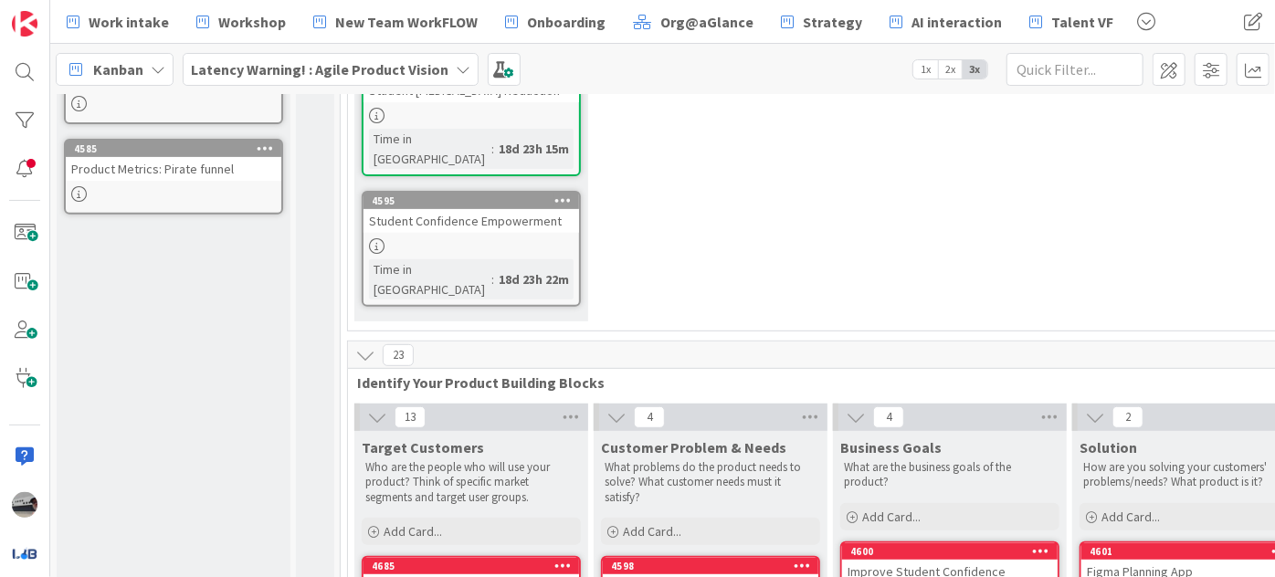
scroll to position [581, 0]
